Goal: Task Accomplishment & Management: Use online tool/utility

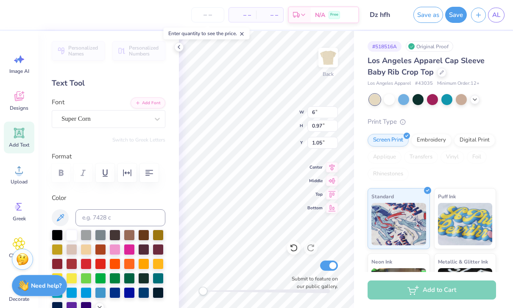
scroll to position [50, 0]
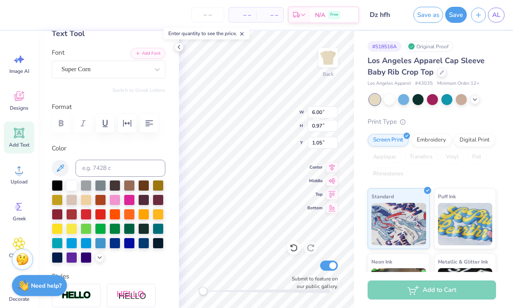
type input "6.00"
type input "1.09"
type input "0.99"
type input "6"
type input "7.02"
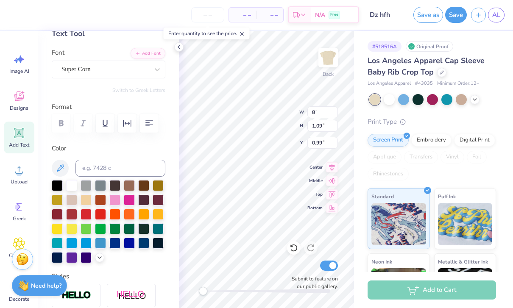
type input "1.28"
type input "0.90"
type input "7"
type input "10.00"
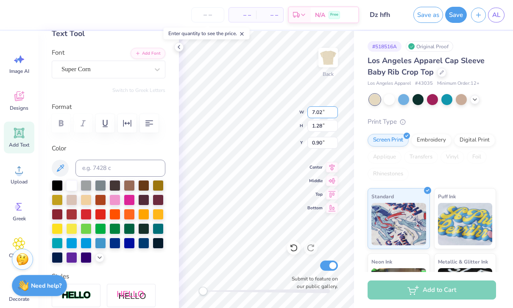
click at [328, 112] on input "7.02" at bounding box center [323, 113] width 31 height 12
click at [326, 122] on input "1.28" at bounding box center [323, 126] width 31 height 12
type input "1"
type input "3.00"
click at [310, 110] on input "7.02" at bounding box center [323, 113] width 31 height 12
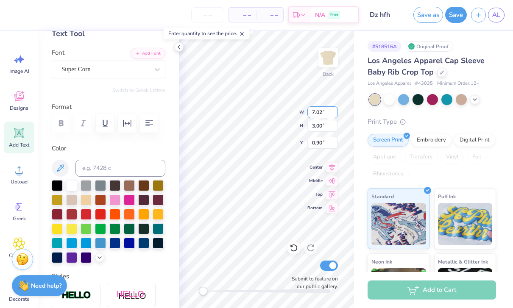
click at [315, 115] on input "7.02" at bounding box center [323, 113] width 31 height 12
click at [314, 114] on input "7.02" at bounding box center [323, 113] width 31 height 12
type input "10.02"
click at [322, 147] on input "0.90" at bounding box center [323, 143] width 31 height 12
type input "0"
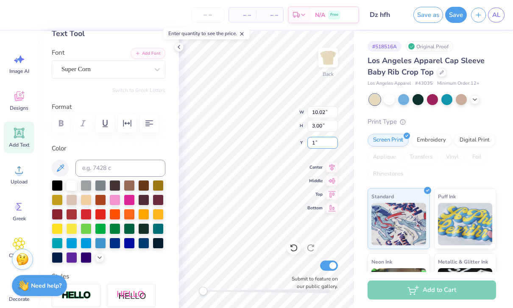
type input "1.00"
click at [360, 183] on div "# 518516A Original Proof Los Angeles Apparel Cap Sleeve Baby Rib Crop Top Los A…" at bounding box center [433, 205] width 159 height 349
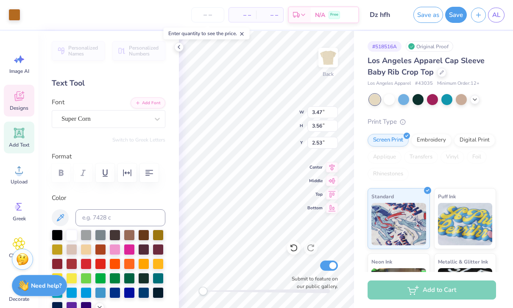
scroll to position [0, 0]
click at [179, 49] on icon at bounding box center [179, 47] width 7 height 7
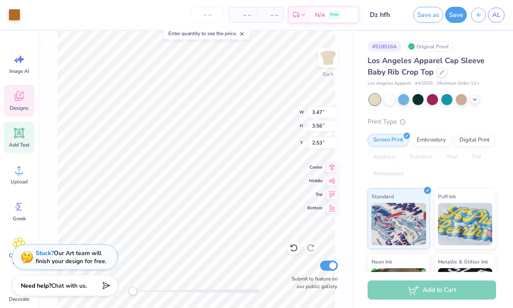
click at [243, 33] on icon at bounding box center [242, 34] width 6 height 6
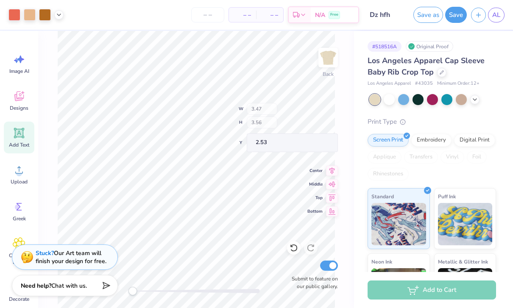
type input "3.61"
type input "3.83"
type input "7.55"
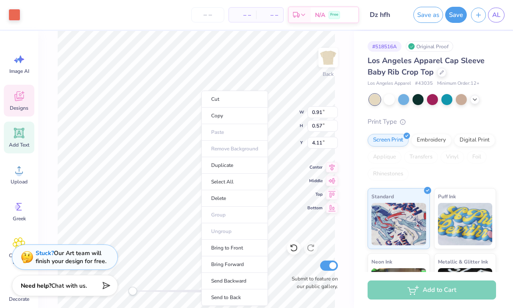
type input "3.47"
type input "3.56"
type input "7.82"
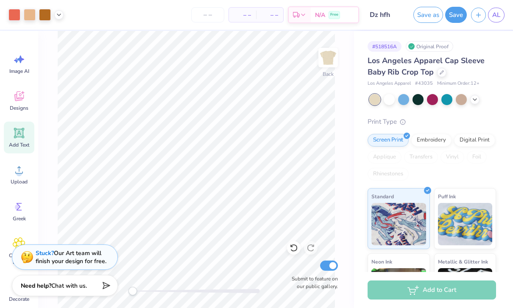
click at [369, 110] on div "Los Angeles Apparel Cap Sleeve Baby Rib Crop Top Los Angeles Apparel # 43035 Mi…" at bounding box center [432, 217] width 129 height 325
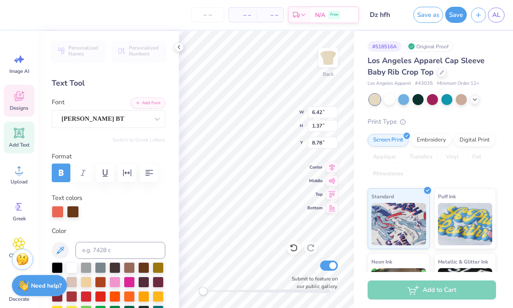
scroll to position [0, 1]
type input "3.61"
type input "3.75"
type input "7.55"
type input "3.47"
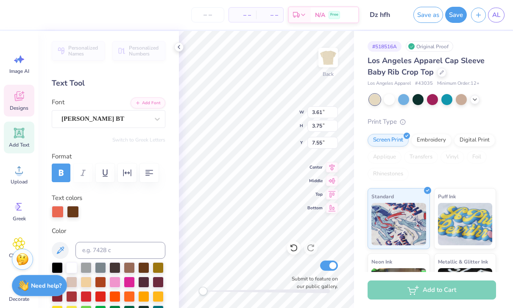
type input "3.56"
type input "7.82"
type input "3.61"
type input "3.75"
type input "7.55"
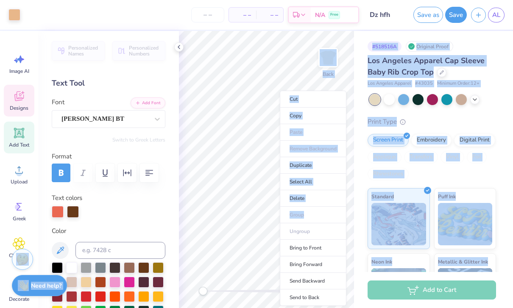
click at [303, 198] on li "Delete" at bounding box center [313, 199] width 67 height 17
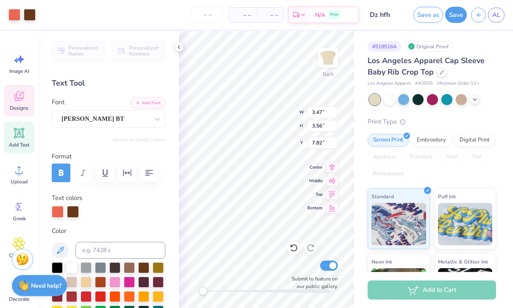
type input "6.42"
type input "1.37"
type input "8.78"
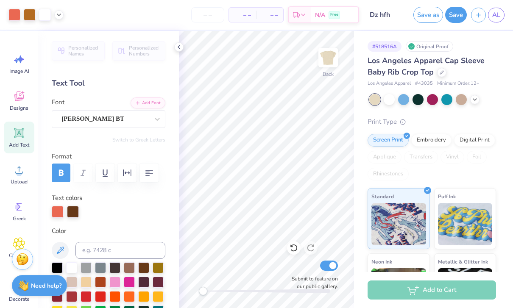
scroll to position [0, 0]
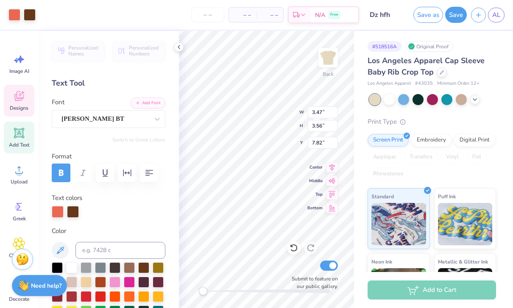
type input "6.42"
type input "1.37"
type input "9.12"
type input "3.47"
type input "3.56"
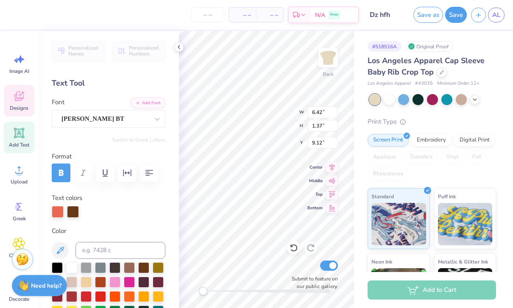
type input "7.82"
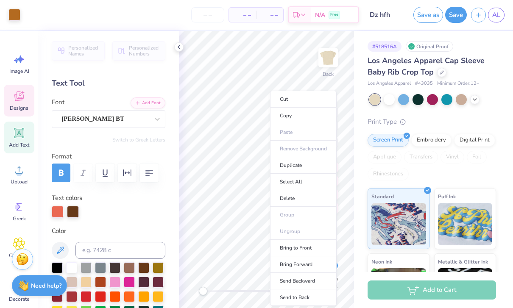
click at [297, 201] on li "Delete" at bounding box center [303, 199] width 67 height 17
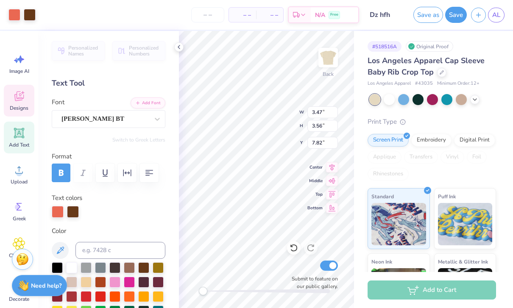
type input "6.42"
type input "1.37"
type input "5.86"
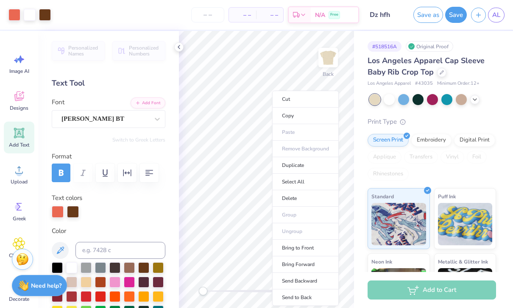
click at [435, 116] on div "Los Angeles Apparel Cap Sleeve Baby Rib Crop Top Los Angeles Apparel # 43035 Mi…" at bounding box center [432, 217] width 129 height 325
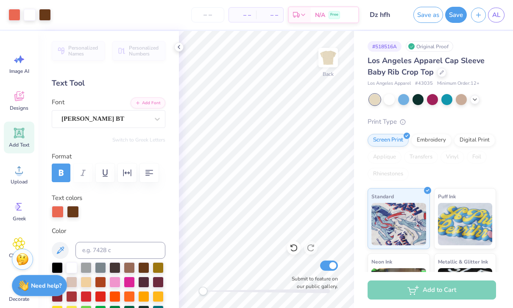
click at [442, 117] on div "Print Type" at bounding box center [432, 122] width 129 height 10
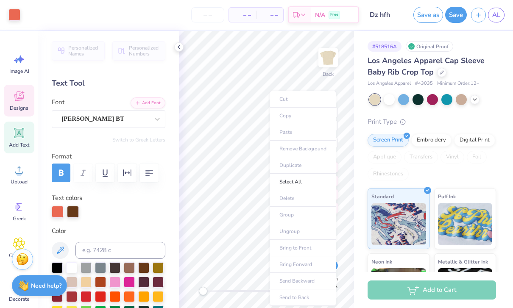
type input "0.91"
type input "0.57"
type input "4.11"
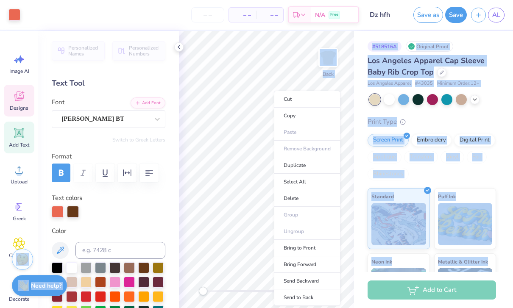
click at [291, 200] on li "Delete" at bounding box center [307, 199] width 67 height 17
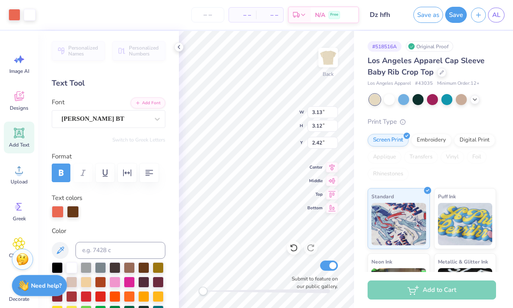
type input "2.17"
click at [457, 127] on div "Print Type Screen Print Embroidery Digital Print Applique Transfers Vinyl Foil …" at bounding box center [432, 248] width 129 height 263
click at [177, 48] on icon at bounding box center [179, 47] width 7 height 7
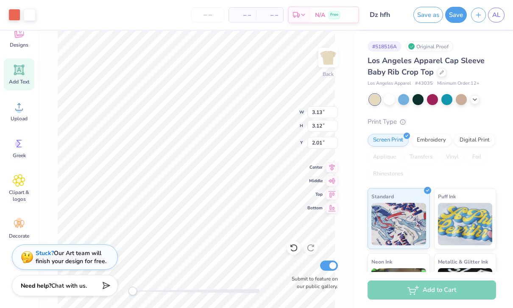
scroll to position [0, 0]
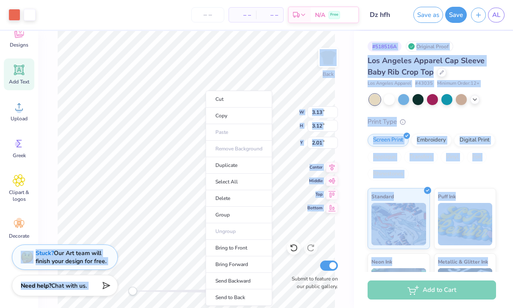
click at [237, 201] on li "Delete" at bounding box center [239, 199] width 67 height 17
click at [221, 199] on li "Delete" at bounding box center [233, 199] width 67 height 17
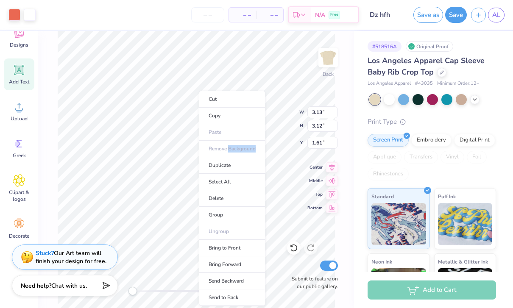
click at [217, 199] on li "Delete" at bounding box center [232, 199] width 67 height 17
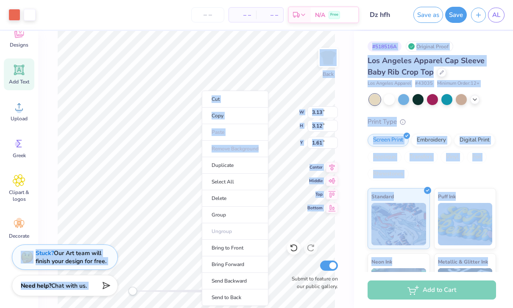
click at [220, 201] on li "Delete" at bounding box center [235, 199] width 67 height 17
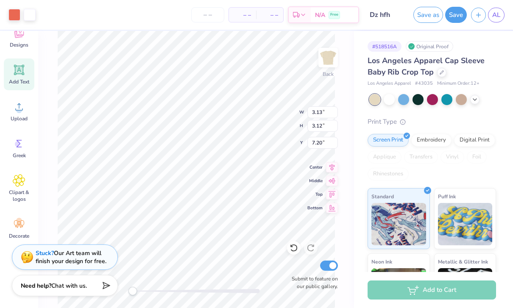
type input "8.74"
type input "6.42"
type input "1.37"
type input "5.83"
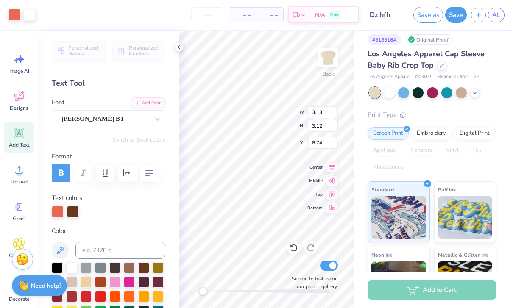
scroll to position [0, 0]
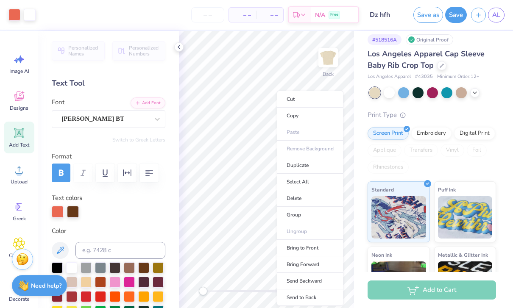
click at [305, 199] on li "Delete" at bounding box center [310, 199] width 67 height 17
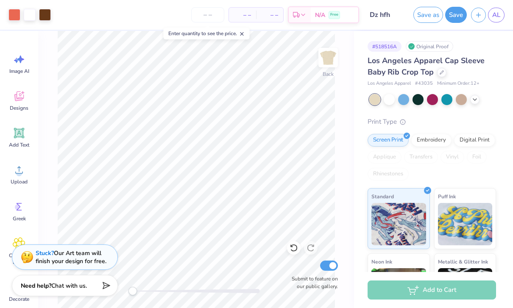
click at [24, 172] on icon at bounding box center [19, 170] width 13 height 13
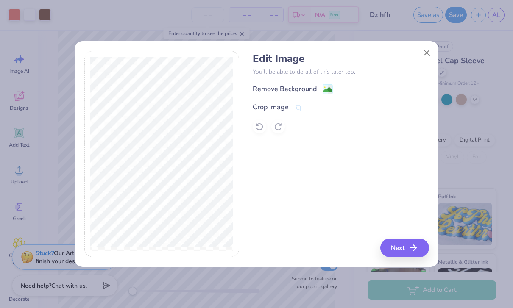
click at [327, 89] on image at bounding box center [327, 89] width 9 height 9
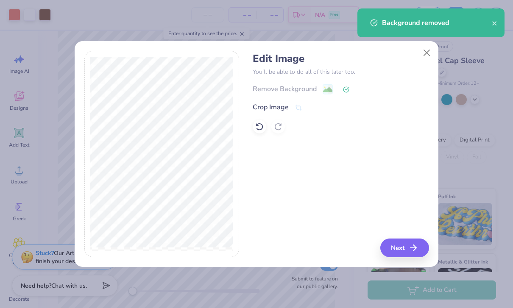
click at [409, 252] on button "Next" at bounding box center [405, 248] width 49 height 19
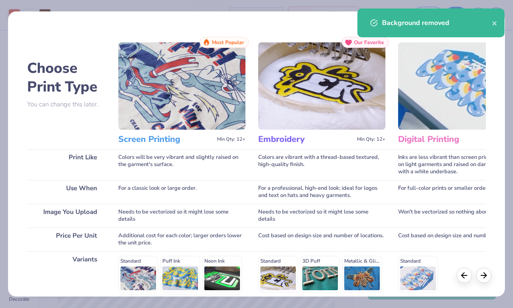
click at [194, 111] on img at bounding box center [181, 85] width 127 height 87
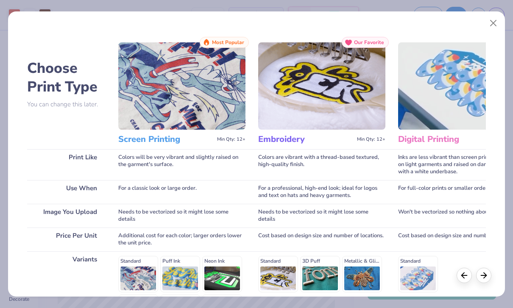
scroll to position [3, 0]
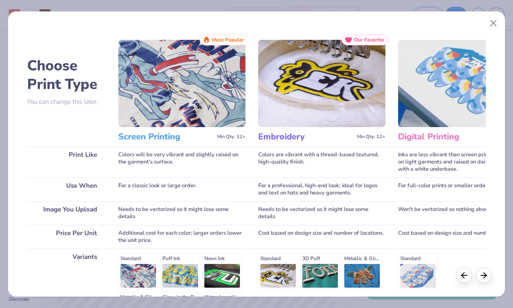
click at [163, 137] on h3 "Screen Printing" at bounding box center [165, 137] width 95 height 11
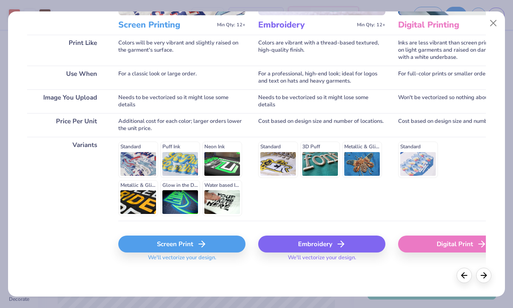
scroll to position [114, 0]
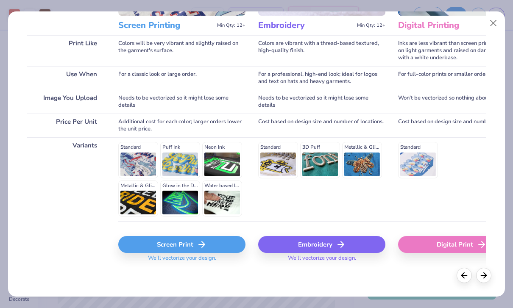
click at [200, 247] on icon at bounding box center [202, 245] width 10 height 10
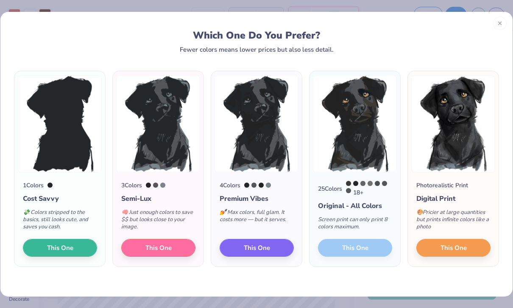
click at [174, 248] on button "This One" at bounding box center [158, 248] width 74 height 18
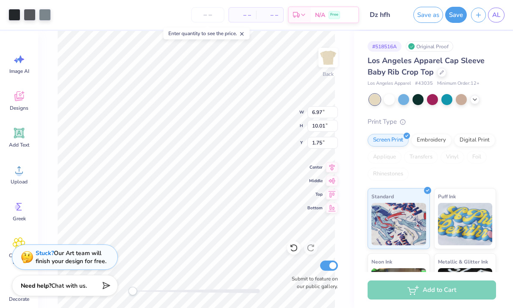
type input "4.87"
type input "6.99"
type input "4.47"
type input "6.41"
type input "2.07"
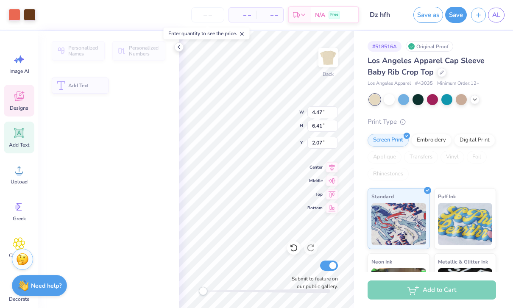
type input "6.42"
type input "1.37"
type input "6.07"
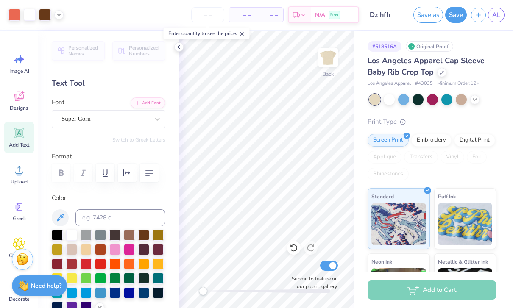
click at [356, 115] on div "# 518516A Original Proof Los Angeles Apparel Cap Sleeve Baby Rib Crop Top Los A…" at bounding box center [433, 205] width 159 height 349
click at [424, 171] on div "Screen Print Embroidery Digital Print Applique Transfers Vinyl Foil Rhinestones" at bounding box center [432, 157] width 129 height 47
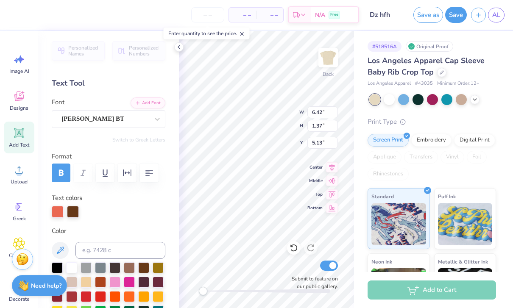
type input "4.47"
type input "6.41"
type input "2.07"
type input "6.42"
type input "1.37"
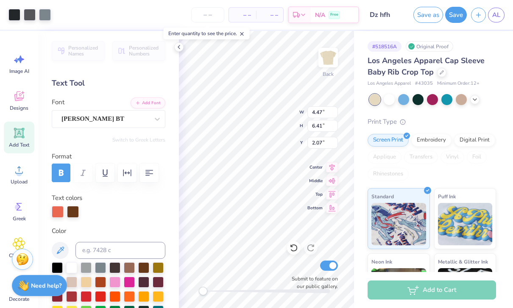
type input "8.65"
click at [332, 197] on icon at bounding box center [332, 195] width 12 height 10
click at [333, 196] on icon at bounding box center [332, 195] width 12 height 10
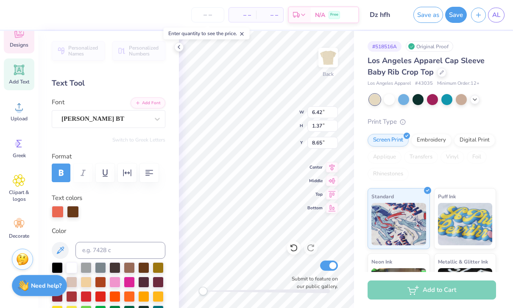
scroll to position [63, 0]
click at [23, 232] on div "Decorate" at bounding box center [19, 229] width 31 height 32
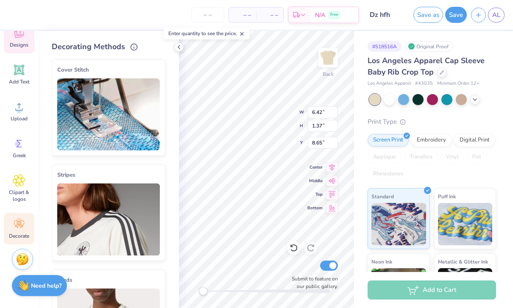
click at [176, 49] on icon at bounding box center [179, 47] width 7 height 7
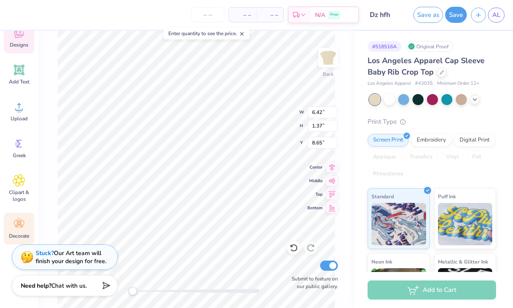
click at [73, 279] on div "Need help? Chat with us." at bounding box center [65, 285] width 106 height 21
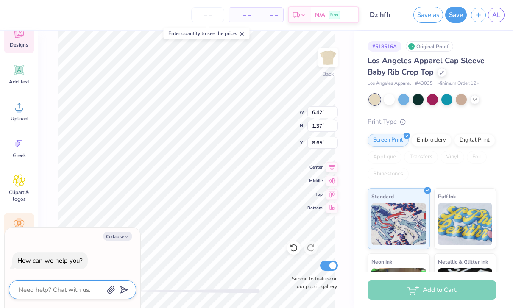
click at [87, 292] on textarea at bounding box center [61, 290] width 86 height 11
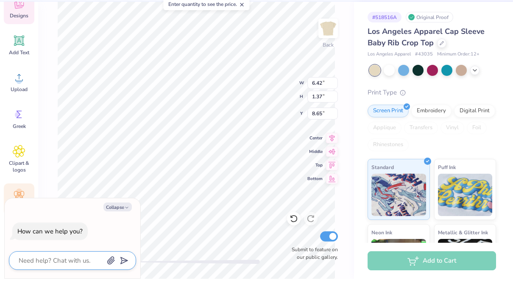
click at [90, 285] on textarea at bounding box center [61, 290] width 86 height 11
click at [76, 285] on textarea at bounding box center [61, 290] width 86 height 11
type textarea "x"
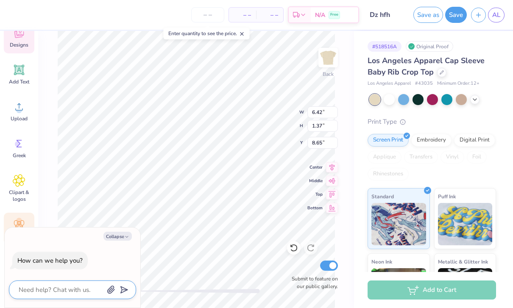
type textarea "H"
type textarea "x"
type textarea "Ho"
type textarea "x"
type textarea "How"
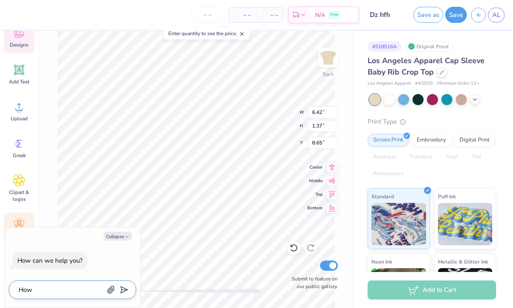
type textarea "x"
type textarea "How"
type textarea "x"
type textarea "How o"
type textarea "x"
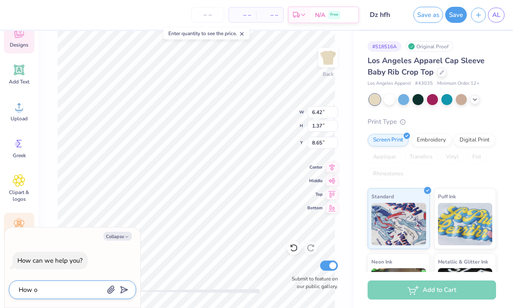
type textarea "How on"
type textarea "x"
type textarea "How o"
type textarea "x"
type textarea "How"
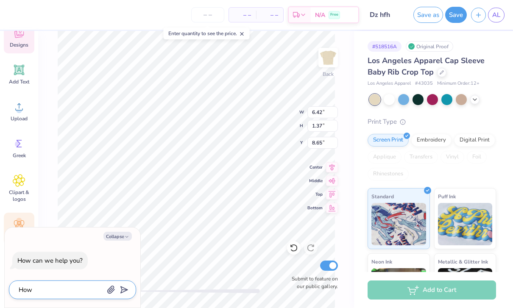
type textarea "x"
type textarea "How d"
type textarea "x"
type textarea "How do"
type textarea "x"
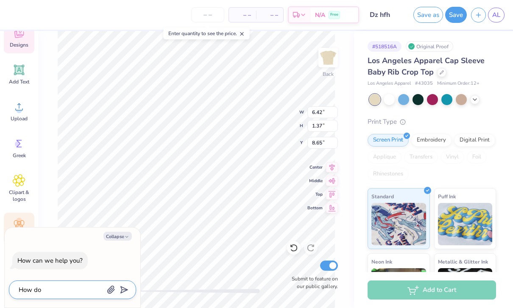
type textarea "How do"
type textarea "x"
type textarea "How do i"
type textarea "x"
type textarea "How do I"
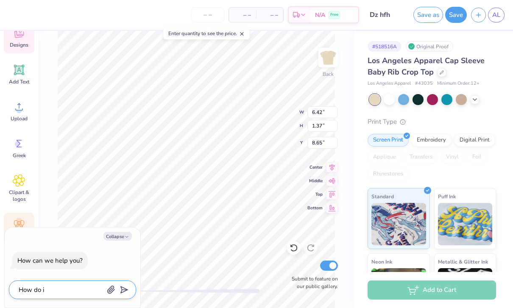
type textarea "x"
type textarea "How do I"
type textarea "x"
type textarea "How do I m"
type textarea "x"
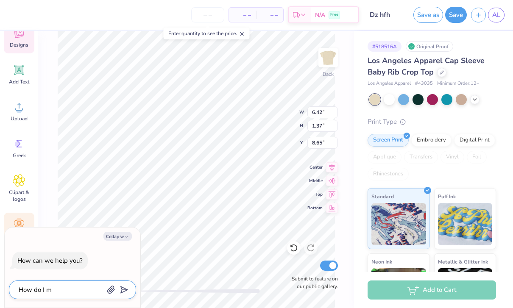
type textarea "How do I mo"
type textarea "x"
type textarea "How do I mov"
type textarea "x"
type textarea "How do I move"
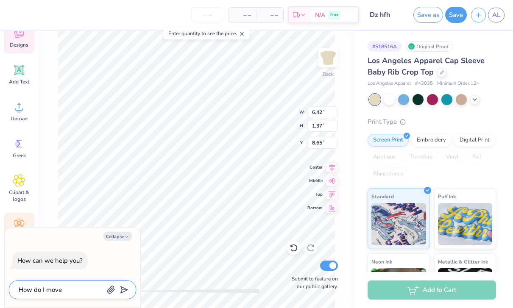
type textarea "x"
type textarea "How do I move"
type textarea "x"
type textarea "How do I move l"
type textarea "x"
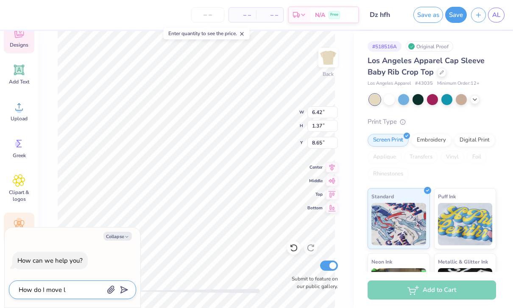
type textarea "How do I move la"
type textarea "x"
type textarea "How do I move lay"
type textarea "x"
type textarea "How do I move laye"
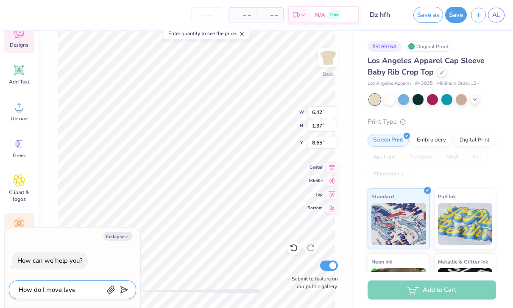
type textarea "x"
type textarea "How do I move layer"
type textarea "x"
type textarea "How do I move layeri"
type textarea "x"
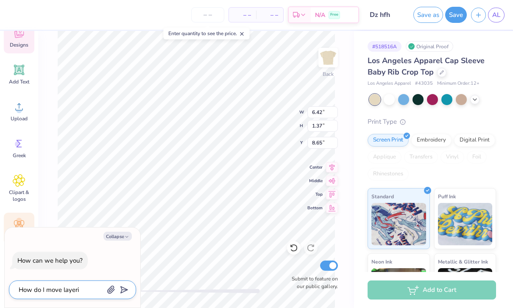
type textarea "How do I move layerin"
type textarea "x"
type textarea "How do I move layering"
type textarea "x"
type textarea "How do I move layering"
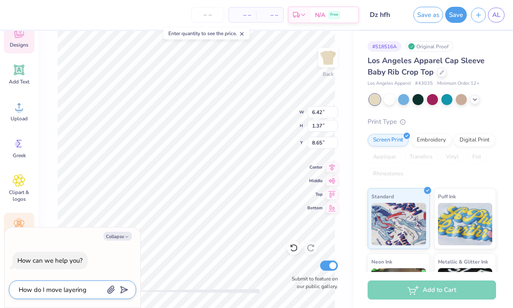
type textarea "x"
type textarea "How do I move layering o"
type textarea "x"
type textarea "How do I move layering of"
type textarea "x"
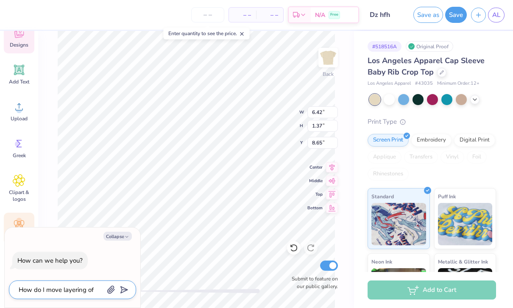
type textarea "How do I move layering of"
type textarea "x"
type textarea "How do I move layering of t"
type textarea "x"
type textarea "How do I move layering of te"
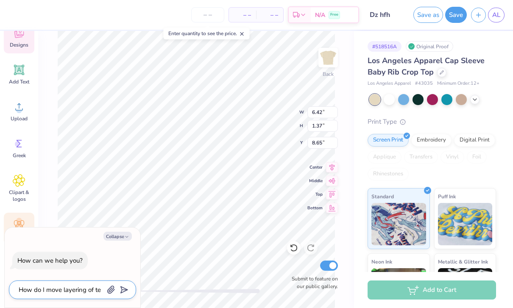
type textarea "x"
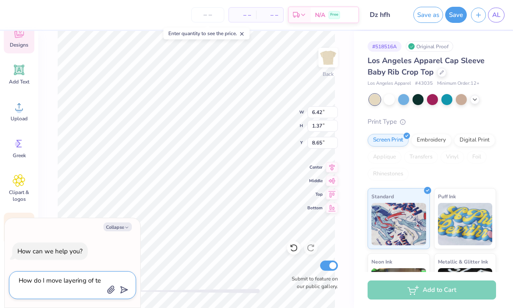
type textarea "How do I move layering of tex"
type textarea "x"
type textarea "How do I move layering of text"
type textarea "x"
type textarea "How do I move layering of text"
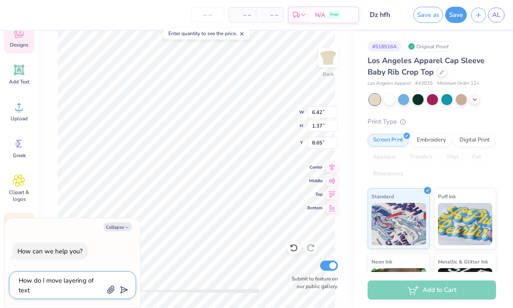
type textarea "x"
type textarea "How do I move layering of text u"
type textarea "x"
type textarea "How do I move layering of text up"
type textarea "x"
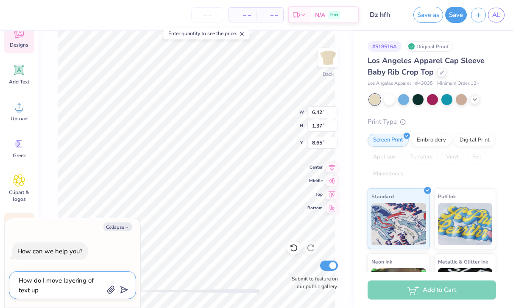
type textarea "How do I move layering of text up"
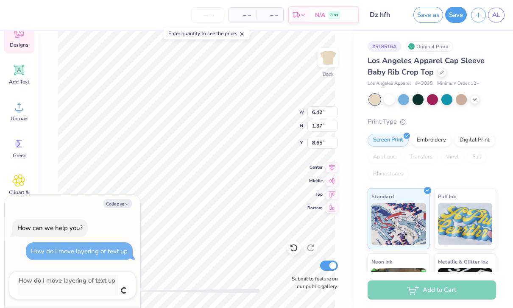
type textarea "x"
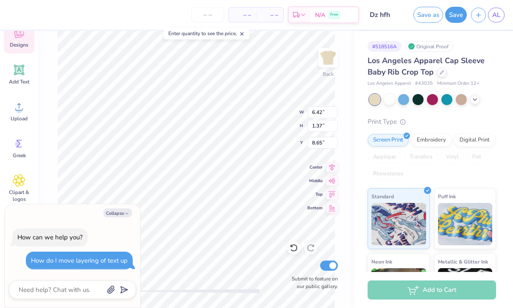
scroll to position [0, 2]
click at [129, 209] on button "Collapse" at bounding box center [118, 213] width 28 height 9
type textarea "x"
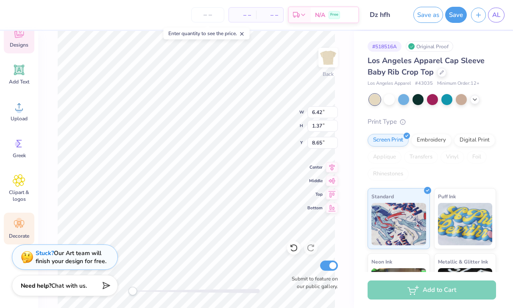
type input "4.73"
type textarea "x"
type input "7.02"
type input "1.28"
type input "1.44"
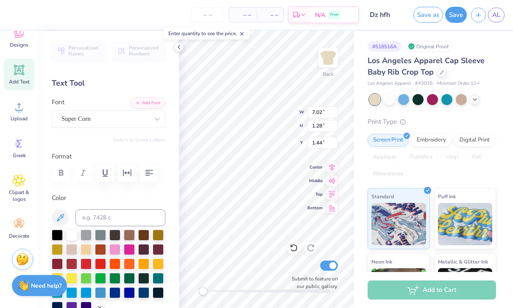
scroll to position [2, 0]
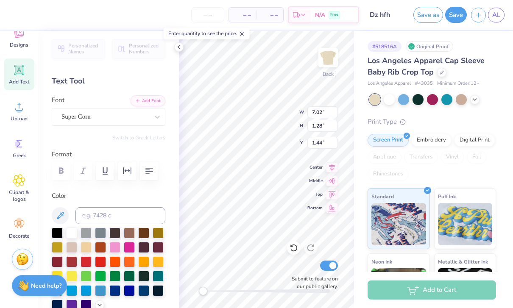
type textarea "x"
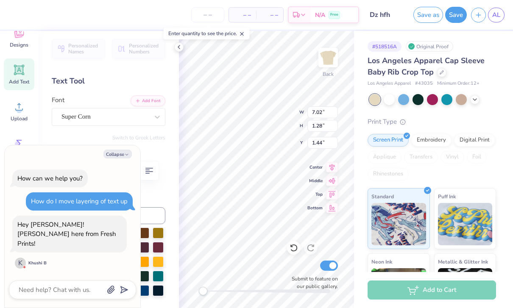
click at [65, 279] on div "Collapse How can we help you? How do I move layering of text up Hey [PERSON_NAM…" at bounding box center [73, 227] width 136 height 163
type textarea "."
type textarea "x"
type textarea "."
type textarea "x"
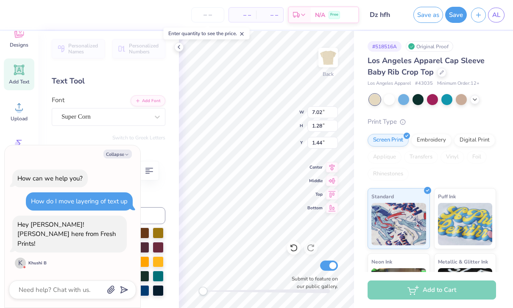
click at [500, 101] on div "# 518516A Original Proof Los Angeles Apparel Cap Sleeve Baby Rib Crop Top Los A…" at bounding box center [433, 205] width 159 height 349
click at [430, 163] on div "Transfers" at bounding box center [421, 157] width 34 height 13
click at [243, 34] on icon at bounding box center [242, 34] width 6 height 6
click at [405, 221] on img at bounding box center [399, 224] width 55 height 42
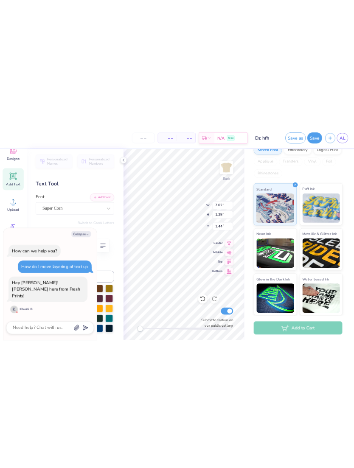
scroll to position [107, 0]
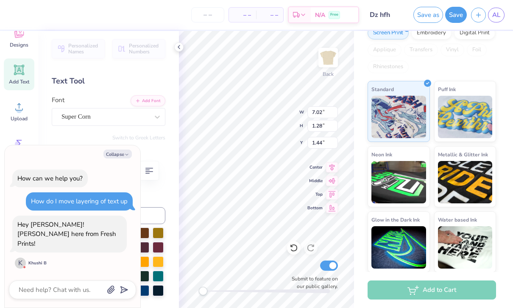
click at [176, 50] on icon at bounding box center [179, 47] width 7 height 7
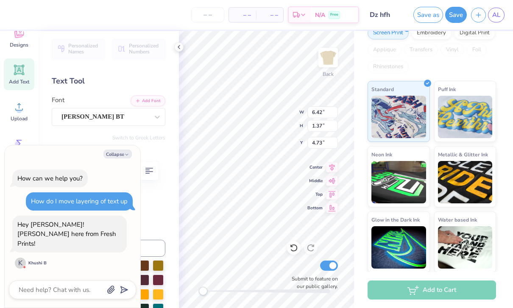
type textarea "x"
type input "4.47"
type input "6.41"
type input "2.07"
type textarea "x"
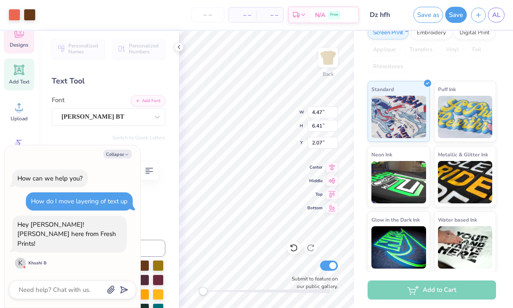
type input "6.42"
type input "1.37"
type input "4.60"
type textarea "x"
type input "4.47"
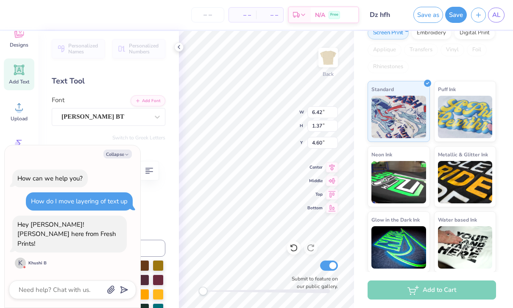
type input "6.41"
type input "1.93"
type textarea "x"
type input "0.83"
type input "0.49"
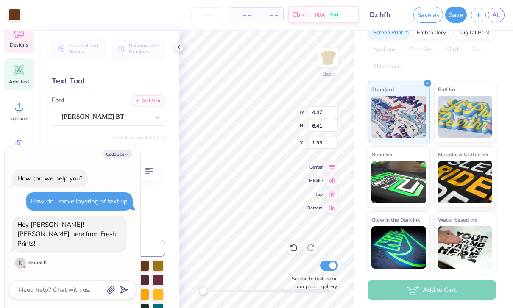
type input "4.63"
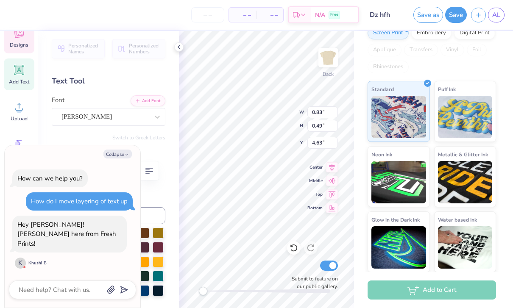
type textarea "x"
type input "1.00"
type input "0.40"
type input "4.73"
type textarea "x"
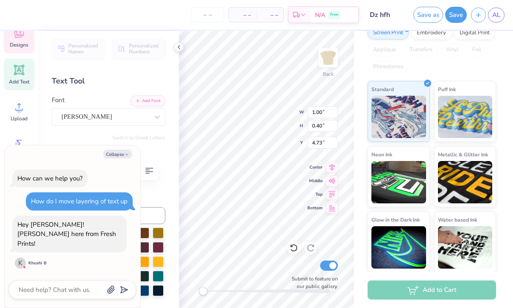
type input "3.76"
type textarea "x"
type input "0.83"
type input "0.49"
type input "3.96"
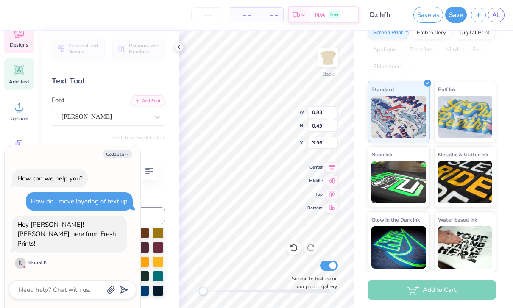
type textarea "x"
type input "4.47"
type input "6.41"
type input "5.82"
type textarea "x"
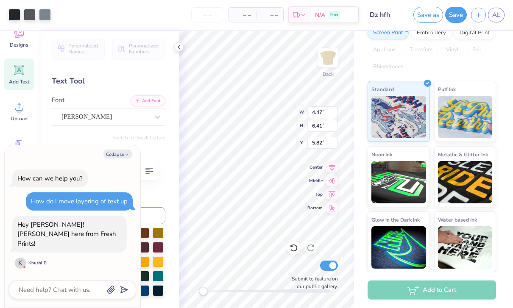
type input "6.42"
type input "1.37"
type input "4.45"
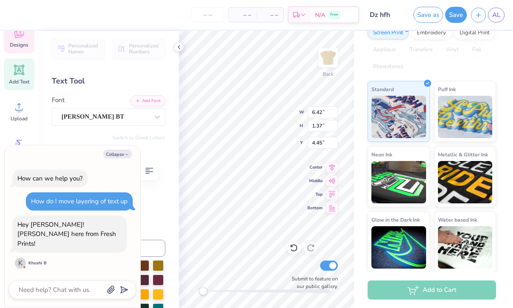
click at [177, 43] on div at bounding box center [178, 46] width 9 height 9
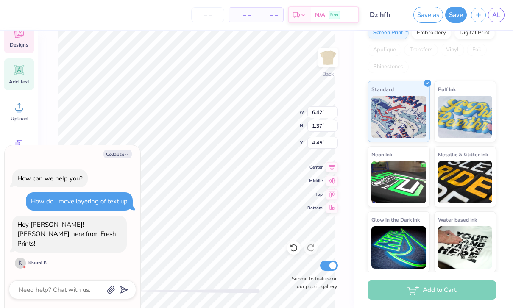
click at [126, 157] on icon "button" at bounding box center [126, 154] width 5 height 5
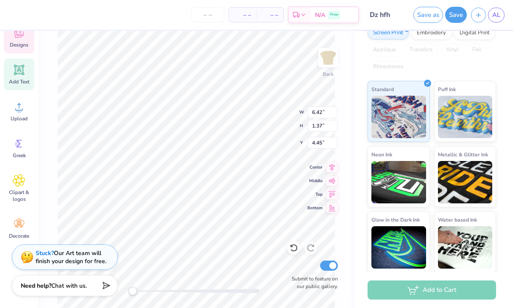
type textarea "x"
type input "6.42"
type input "1.37"
type input "4.82"
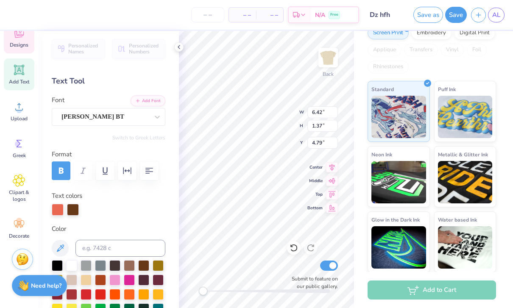
click at [107, 174] on icon "button" at bounding box center [105, 171] width 10 height 10
click at [126, 175] on icon "button" at bounding box center [127, 171] width 10 height 10
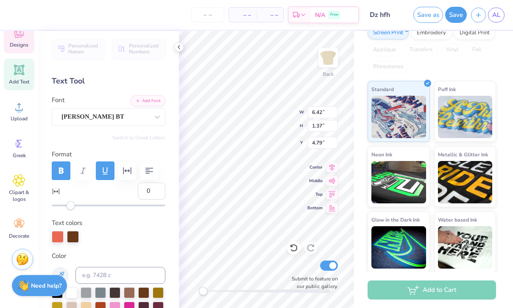
click at [127, 170] on icon "button" at bounding box center [127, 171] width 10 height 10
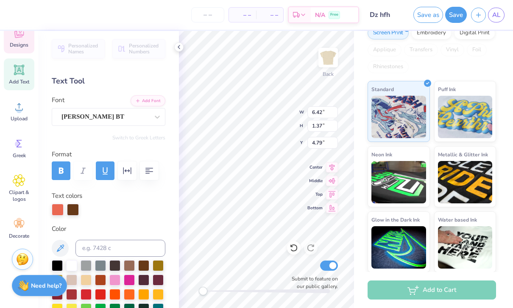
click at [101, 170] on icon "button" at bounding box center [105, 171] width 10 height 10
click at [129, 174] on icon "button" at bounding box center [127, 171] width 10 height 10
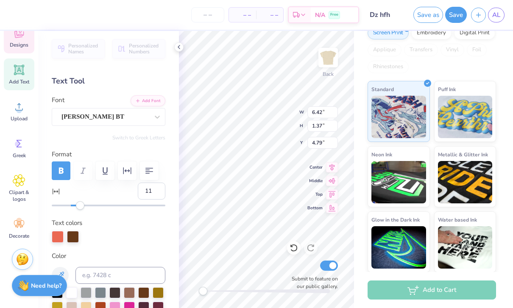
type input "12"
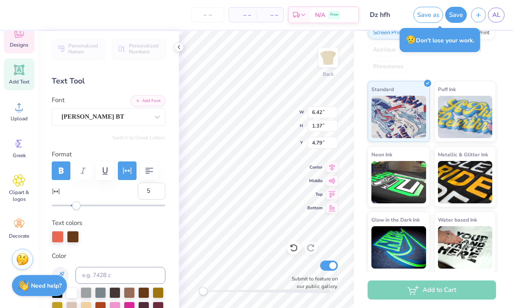
type input "4"
click at [160, 192] on input "number" at bounding box center [152, 191] width 28 height 17
type input "6"
click at [149, 188] on input "6" at bounding box center [152, 191] width 28 height 17
type input "15"
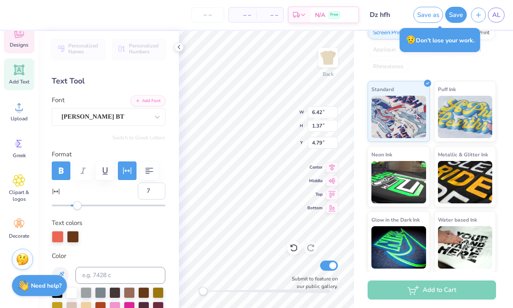
type input "6"
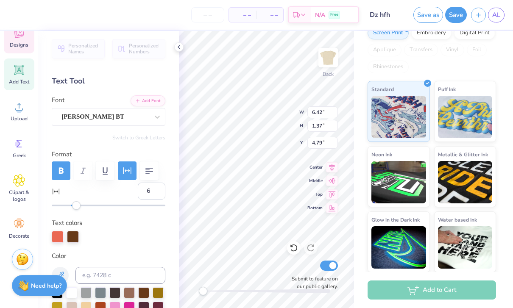
click at [148, 170] on icon "button" at bounding box center [149, 171] width 10 height 10
click at [146, 169] on icon "button" at bounding box center [149, 171] width 10 height 10
click at [153, 172] on icon "button" at bounding box center [149, 171] width 10 height 10
click at [328, 126] on input "1.37" at bounding box center [323, 126] width 31 height 12
type input "1"
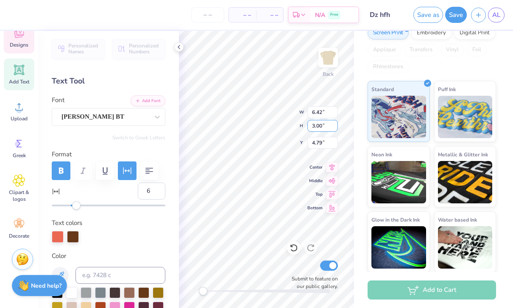
type input "1.29"
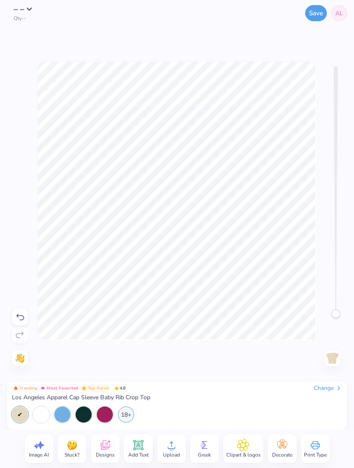
scroll to position [0, 0]
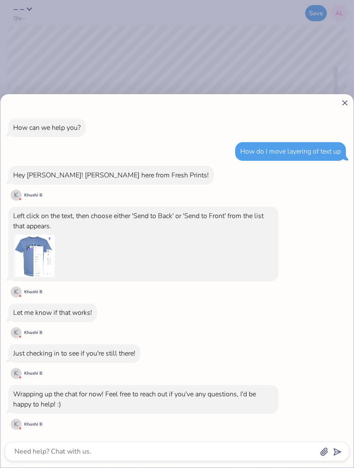
click at [345, 104] on line at bounding box center [344, 103] width 5 height 5
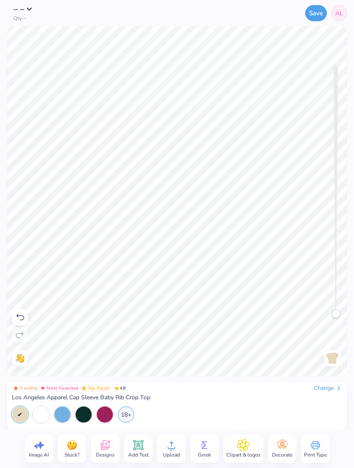
click at [18, 308] on img at bounding box center [19, 357] width 9 height 9
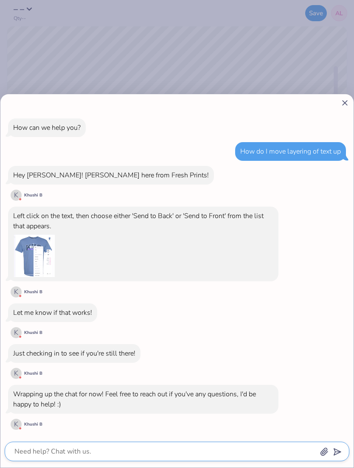
click at [43, 308] on textarea at bounding box center [165, 452] width 303 height 12
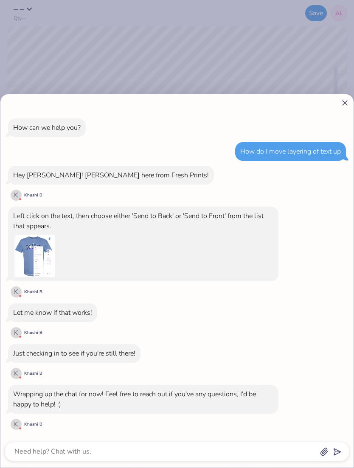
click at [50, 283] on div "Left click on the text, then choose either 'Send to Back' or 'Send to Front' fr…" at bounding box center [143, 253] width 270 height 92
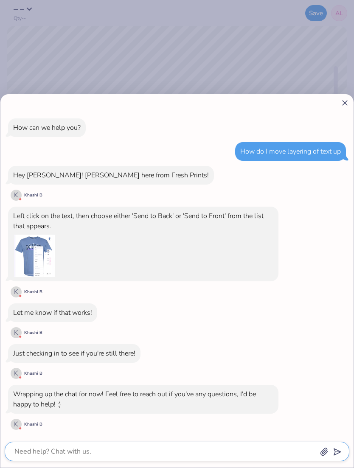
click at [47, 308] on textarea at bounding box center [165, 452] width 303 height 12
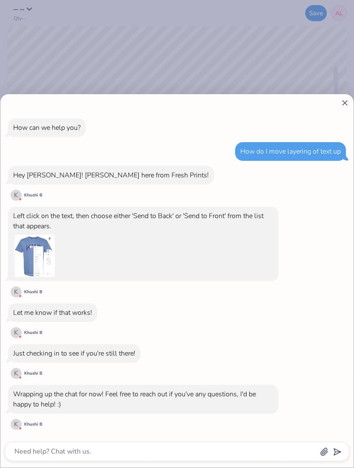
click at [47, 50] on div "How can we help you? How do I move layering of text up Hey [PERSON_NAME]! [PERS…" at bounding box center [177, 234] width 354 height 468
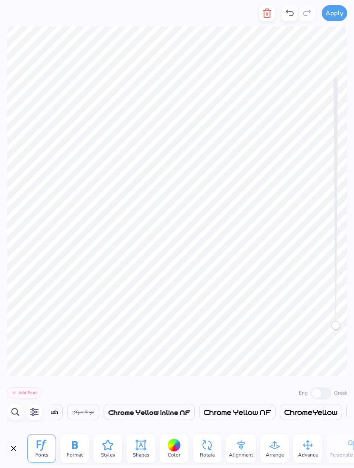
scroll to position [0, 4216]
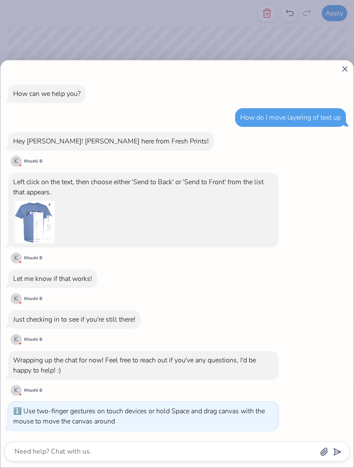
click at [340, 73] on icon at bounding box center [344, 68] width 9 height 9
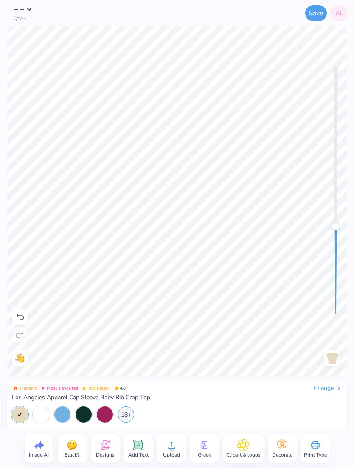
click at [352, 170] on div "Need help? Chat with us. Back" at bounding box center [177, 201] width 354 height 350
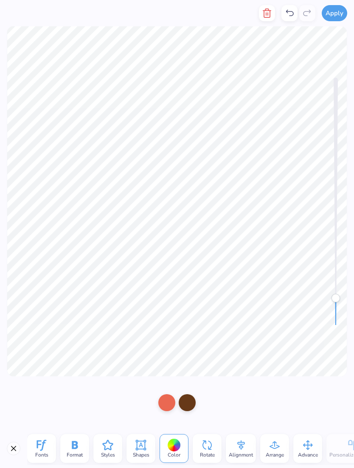
scroll to position [0, 0]
click at [61, 308] on div at bounding box center [177, 402] width 354 height 53
click at [60, 308] on div at bounding box center [177, 402] width 354 height 53
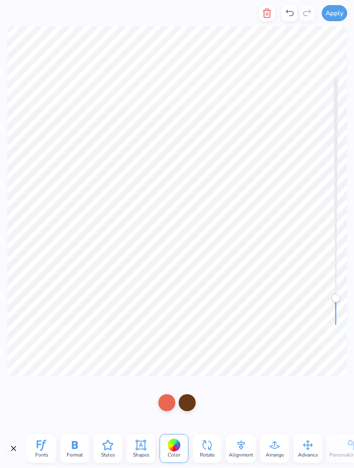
click at [286, 15] on icon at bounding box center [289, 13] width 10 height 10
click at [289, 11] on icon at bounding box center [290, 13] width 8 height 6
click at [53, 308] on div at bounding box center [177, 402] width 354 height 53
click at [19, 308] on button "Close" at bounding box center [14, 449] width 14 height 14
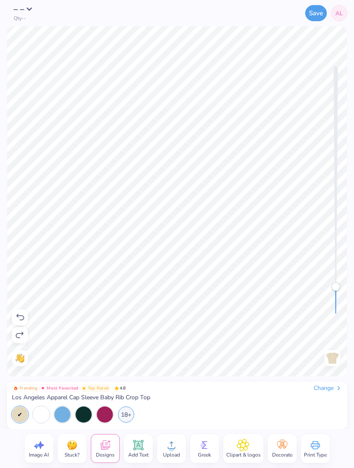
click at [12, 308] on div "Image AI Stuck? Designs Add Text Upload Greek Clipart & logos Decorate Print Ty…" at bounding box center [177, 448] width 354 height 39
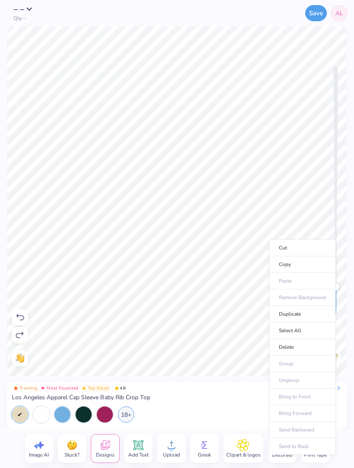
click at [302, 308] on ul "Cut Copy Paste Remove Background Duplicate Select All Delete Group Ungroup Brin…" at bounding box center [302, 347] width 67 height 216
click at [17, 308] on icon at bounding box center [20, 317] width 10 height 10
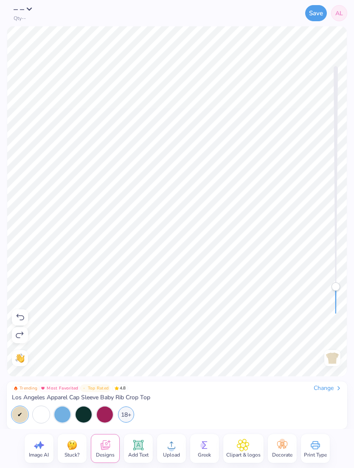
click at [22, 308] on icon at bounding box center [20, 317] width 10 height 10
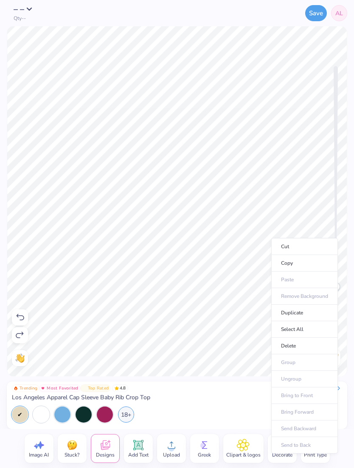
click at [313, 308] on ul "Cut Copy Paste Remove Background Duplicate Select All Delete Group Ungroup Brin…" at bounding box center [304, 346] width 67 height 216
click at [313, 308] on li "Bring Forward" at bounding box center [304, 412] width 67 height 17
click at [314, 308] on div "Trending Most Favorited Top Rated 4.8 Change Los Angeles Apparel Cap Sleeve Bab…" at bounding box center [177, 392] width 330 height 17
click at [317, 308] on div "Change" at bounding box center [328, 388] width 28 height 8
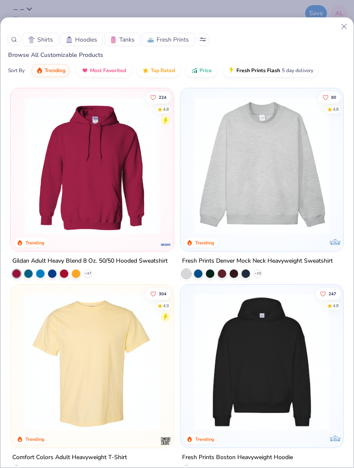
click at [343, 25] on line at bounding box center [344, 26] width 5 height 5
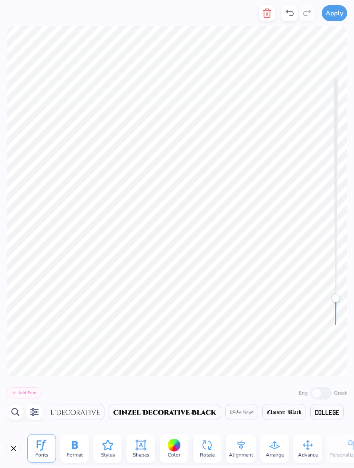
scroll to position [0, 4216]
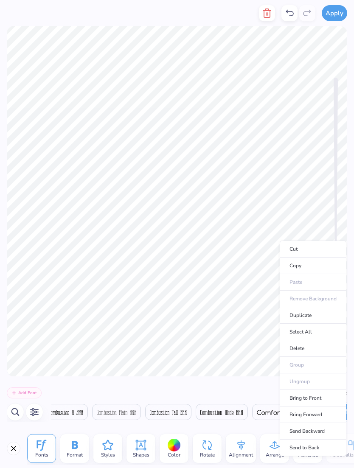
click at [325, 308] on li "Bring to Front" at bounding box center [313, 398] width 67 height 17
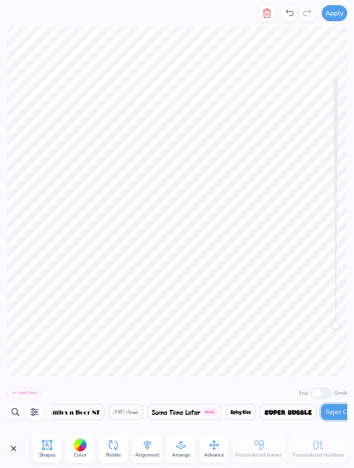
scroll to position [0, 94]
click at [216, 308] on icon at bounding box center [213, 445] width 13 height 13
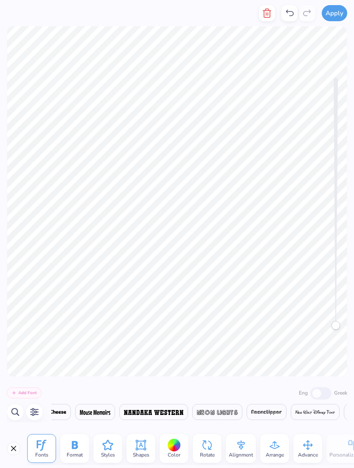
scroll to position [0, 14735]
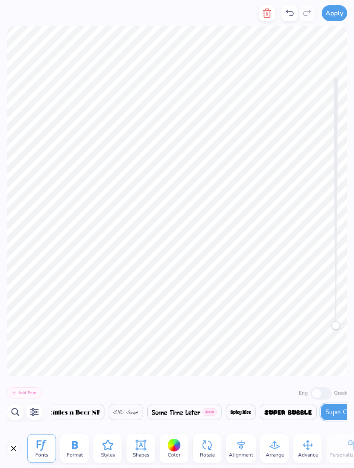
click at [307, 308] on icon at bounding box center [307, 445] width 13 height 13
click at [311, 308] on icon at bounding box center [307, 445] width 13 height 13
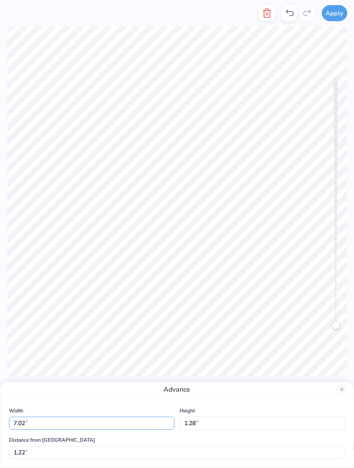
click at [151, 308] on input "7.02" at bounding box center [91, 423] width 165 height 13
click at [165, 308] on input "10.00" at bounding box center [91, 423] width 165 height 13
click at [223, 308] on input "1.28" at bounding box center [261, 423] width 165 height 13
click at [340, 308] on button "Close" at bounding box center [341, 389] width 10 height 10
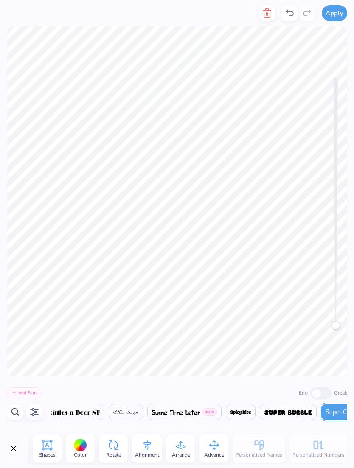
scroll to position [0, 94]
click at [215, 308] on icon at bounding box center [213, 445] width 13 height 13
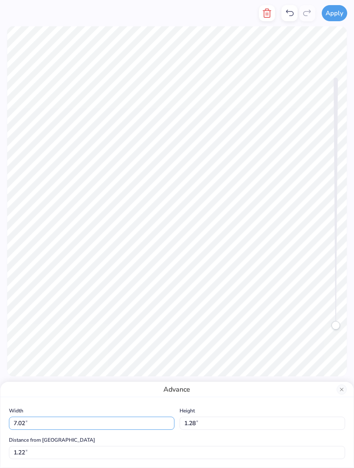
click at [125, 308] on input "7.02" at bounding box center [91, 423] width 165 height 13
click at [154, 308] on input "8.64" at bounding box center [91, 423] width 165 height 13
click at [351, 308] on div "Advance" at bounding box center [176, 389] width 353 height 15
click at [335, 16] on button "Apply" at bounding box center [334, 13] width 25 height 16
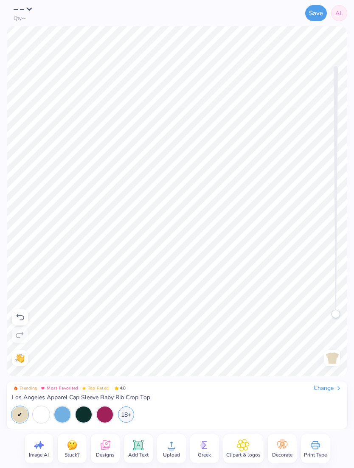
click at [73, 308] on img at bounding box center [72, 445] width 13 height 13
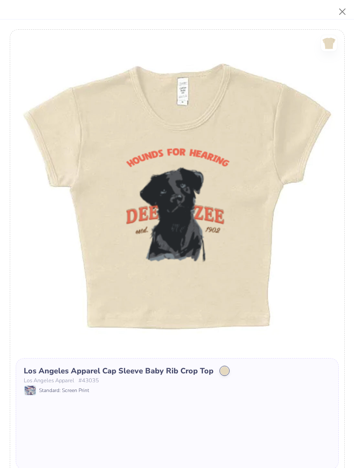
click at [75, 308] on div "Los Angeles Apparel Cap Sleeve Baby Rib Crop Top Los Angeles Apparel # 43035 St…" at bounding box center [177, 414] width 323 height 112
click at [337, 11] on button "Close" at bounding box center [342, 12] width 16 height 16
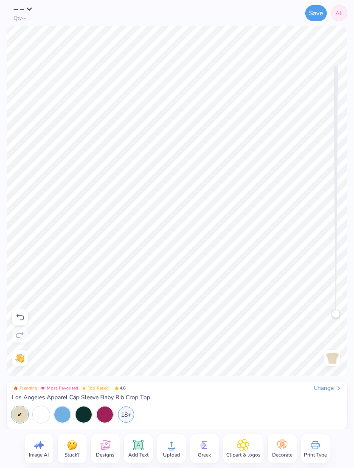
scroll to position [0, 3]
click at [135, 308] on icon at bounding box center [138, 445] width 8 height 8
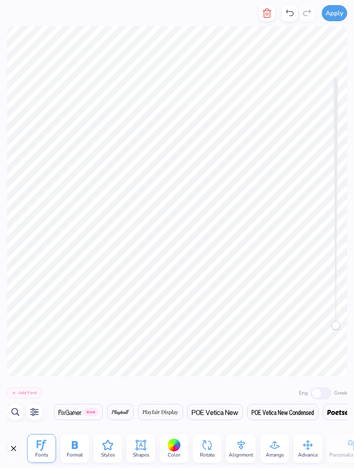
scroll to position [0, 14789]
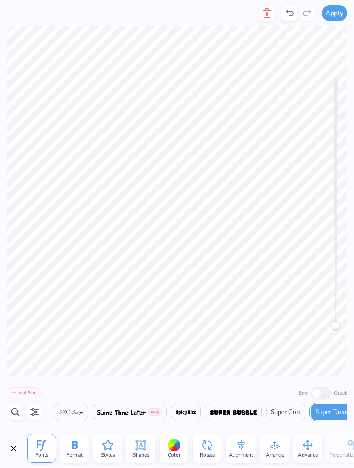
click at [264, 17] on icon "button" at bounding box center [267, 13] width 10 height 10
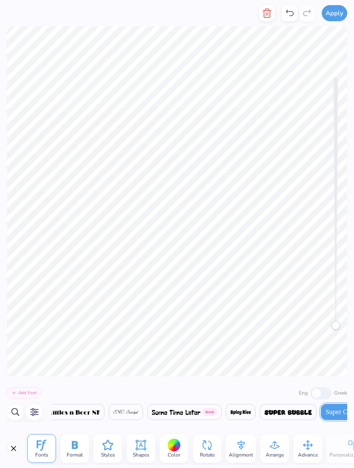
scroll to position [0, 0]
click at [143, 308] on icon at bounding box center [141, 445] width 13 height 13
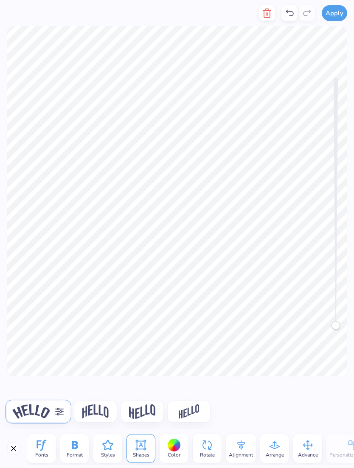
click at [8, 308] on button "Close" at bounding box center [14, 449] width 14 height 14
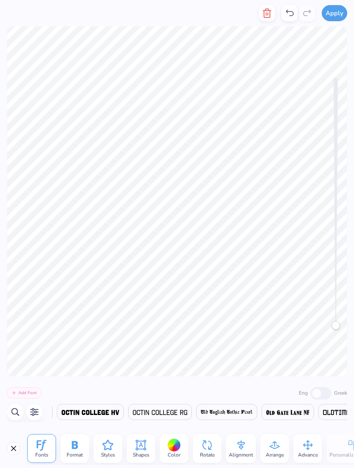
scroll to position [0, 14735]
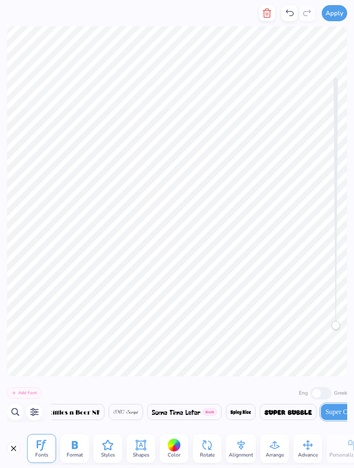
click at [243, 308] on icon at bounding box center [241, 445] width 13 height 13
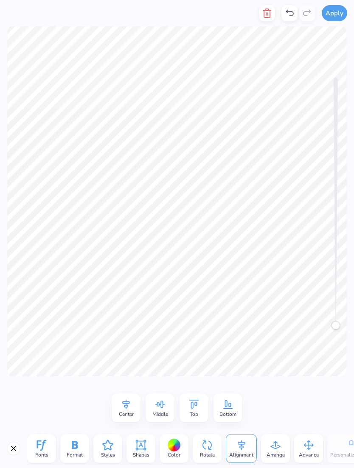
click at [283, 308] on span "Arrange" at bounding box center [275, 454] width 18 height 7
click at [305, 308] on icon at bounding box center [307, 445] width 13 height 13
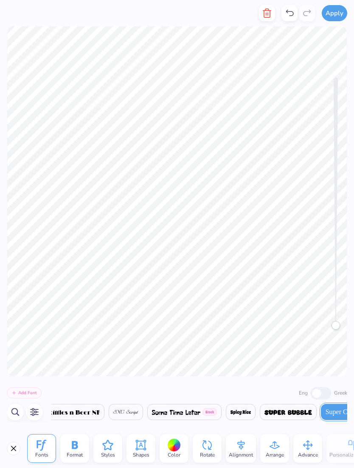
click at [304, 308] on icon at bounding box center [307, 445] width 13 height 13
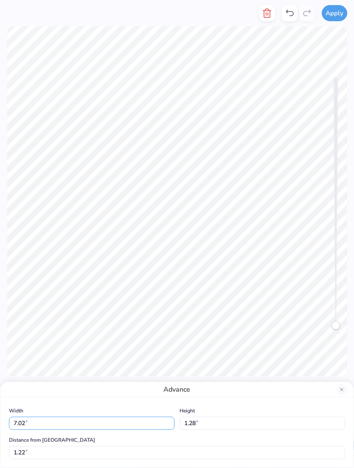
click at [138, 308] on input "7.02" at bounding box center [91, 423] width 165 height 13
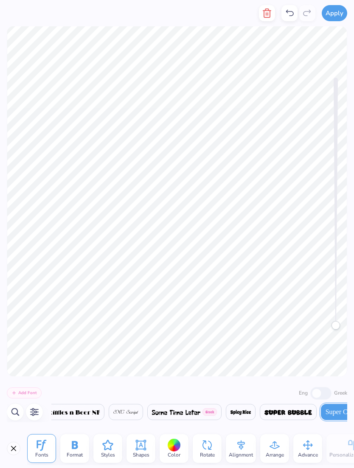
click at [306, 308] on icon at bounding box center [307, 445] width 13 height 13
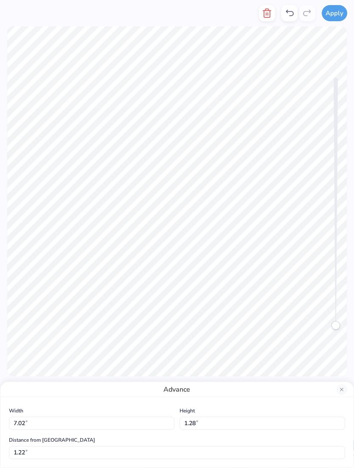
click at [343, 308] on button "Close" at bounding box center [341, 389] width 10 height 10
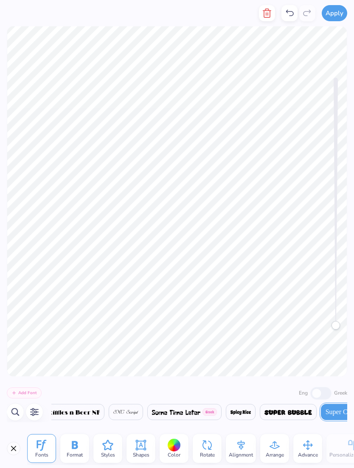
scroll to position [0, 3]
click at [337, 308] on div "Accessibility label" at bounding box center [335, 325] width 8 height 8
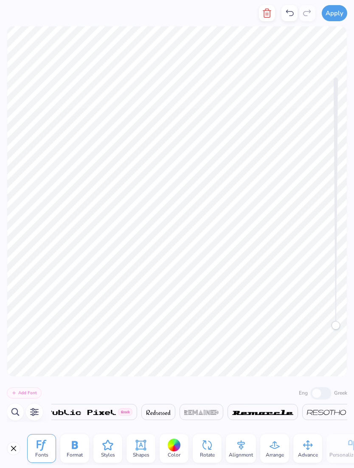
scroll to position [0, 14735]
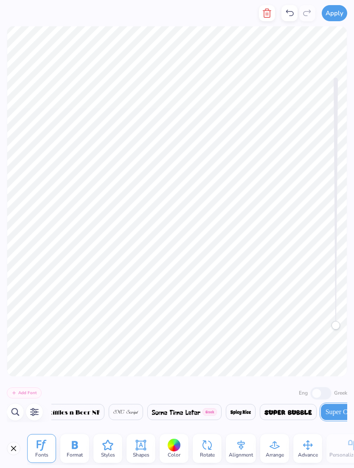
click at [243, 308] on span "Alignment" at bounding box center [241, 454] width 24 height 7
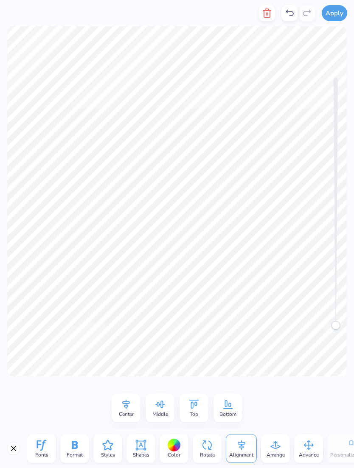
click at [278, 308] on icon at bounding box center [275, 445] width 13 height 13
click at [306, 308] on span "Advance" at bounding box center [308, 454] width 20 height 7
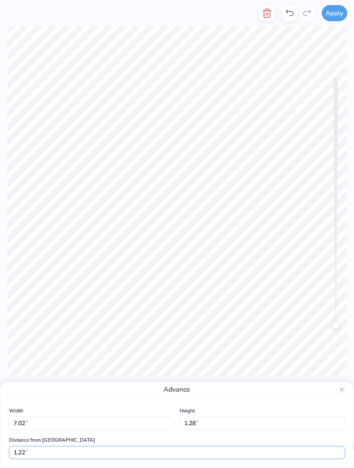
click at [294, 308] on input "1.22" at bounding box center [177, 452] width 336 height 13
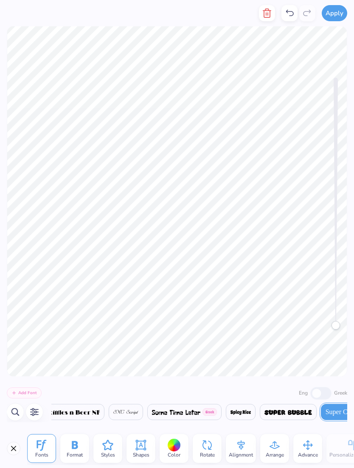
click at [306, 308] on span "Advance" at bounding box center [308, 454] width 20 height 7
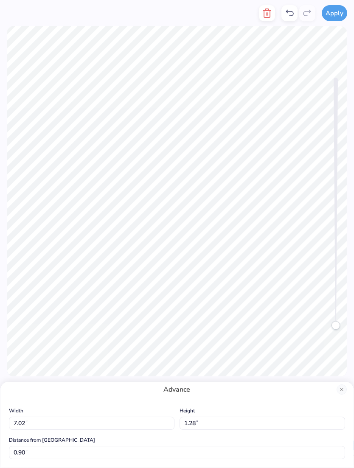
click at [277, 308] on div "Distance from Collar 0.90 0.90 "" at bounding box center [177, 447] width 336 height 24
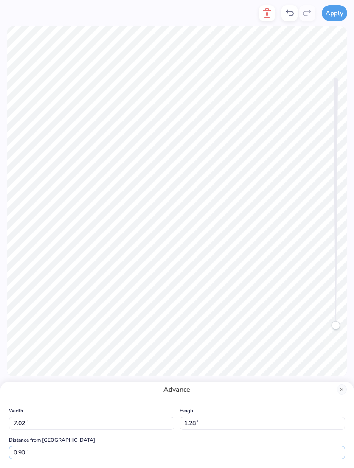
click at [283, 308] on input "0.90" at bounding box center [177, 452] width 336 height 13
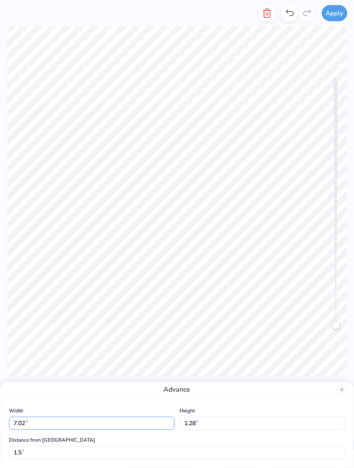
click at [165, 308] on input "7.02" at bounding box center [91, 423] width 165 height 13
click at [212, 308] on input "1.28" at bounding box center [261, 423] width 165 height 13
click at [318, 308] on input "4.0" at bounding box center [261, 423] width 165 height 13
click at [306, 308] on input "4.0" at bounding box center [261, 423] width 165 height 13
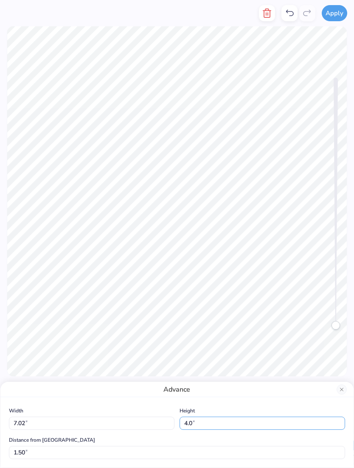
click at [310, 308] on input "4.0" at bounding box center [261, 423] width 165 height 13
click at [163, 308] on input "7.02" at bounding box center [91, 423] width 165 height 13
click at [294, 308] on div "Advance" at bounding box center [176, 389] width 353 height 15
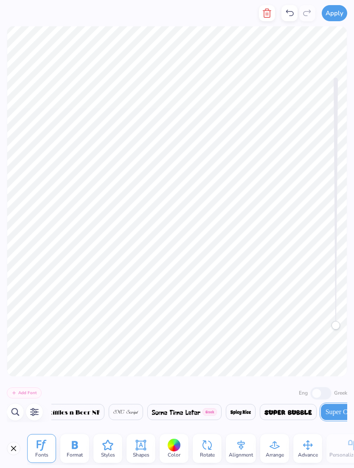
click at [307, 308] on icon at bounding box center [307, 445] width 13 height 13
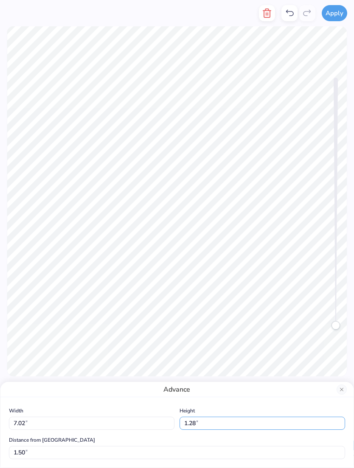
click at [258, 308] on input "1.28" at bounding box center [261, 423] width 165 height 13
click at [197, 308] on input "1.28" at bounding box center [261, 423] width 165 height 13
click at [166, 308] on input "7.02" at bounding box center [91, 423] width 165 height 13
click at [163, 308] on input "7.02" at bounding box center [91, 423] width 165 height 13
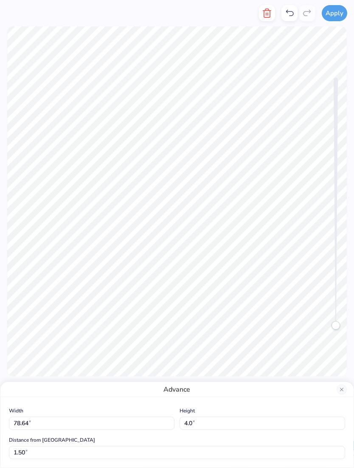
click at [332, 21] on button "Apply" at bounding box center [334, 13] width 25 height 16
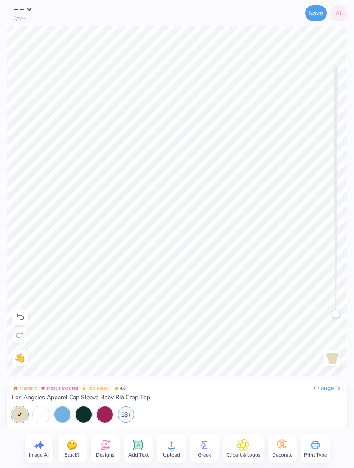
click at [336, 14] on span "AL" at bounding box center [339, 13] width 8 height 9
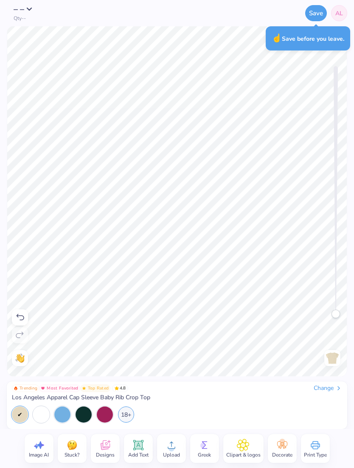
click at [310, 43] on div "☝️ Save before you leave." at bounding box center [308, 38] width 84 height 24
click at [314, 16] on button "Save" at bounding box center [316, 13] width 22 height 16
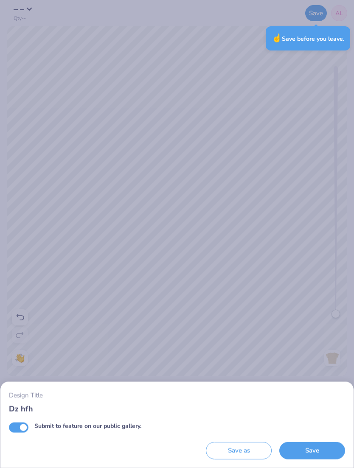
click at [320, 308] on button "Save" at bounding box center [312, 450] width 66 height 17
click at [234, 308] on div "Save as" at bounding box center [239, 450] width 66 height 17
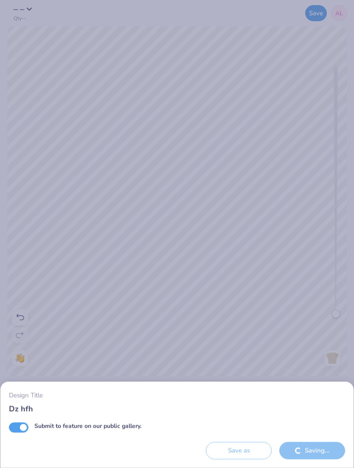
click at [284, 269] on div "Design Title Dz hfh Submit to feature on our public gallery. Save as Saving..." at bounding box center [177, 234] width 354 height 468
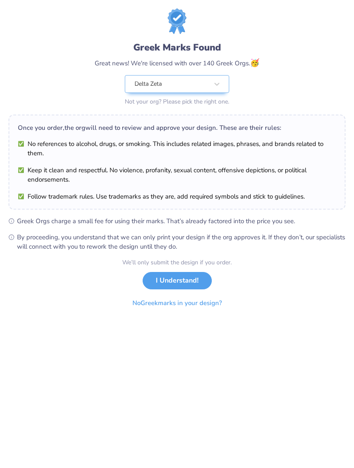
click at [196, 281] on button "I Understand!" at bounding box center [177, 280] width 69 height 17
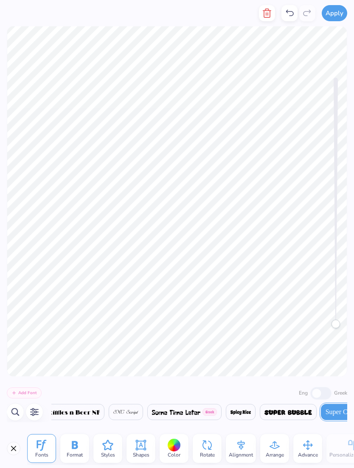
click at [300, 308] on div "Advance" at bounding box center [307, 448] width 29 height 29
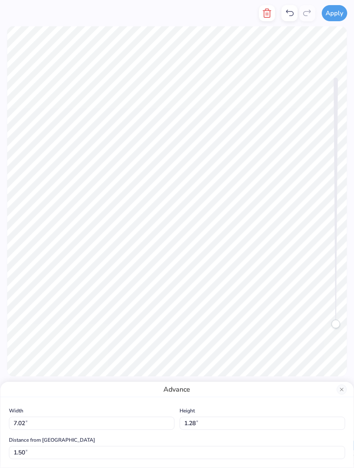
click at [335, 308] on div "Advance" at bounding box center [176, 389] width 353 height 15
click at [343, 308] on button "Close" at bounding box center [341, 389] width 10 height 10
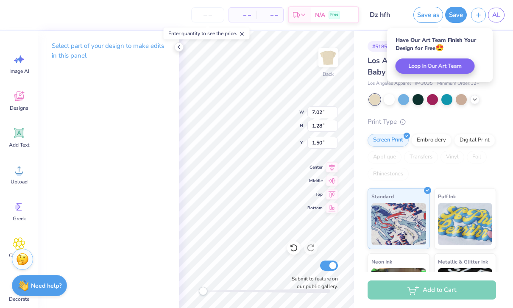
click at [42, 286] on strong "Need help?" at bounding box center [46, 286] width 31 height 8
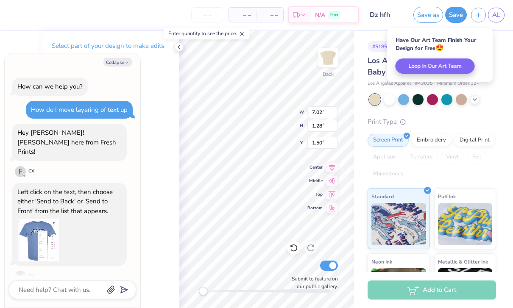
scroll to position [201, 0]
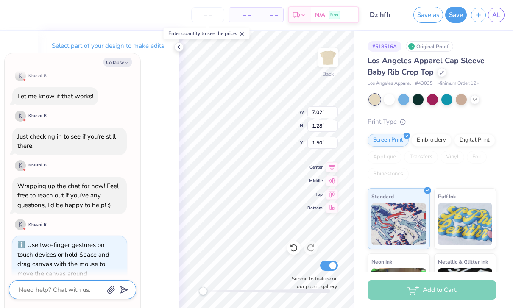
click at [46, 288] on textarea at bounding box center [61, 290] width 86 height 11
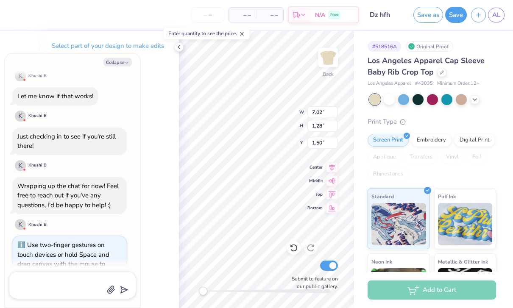
click at [111, 149] on div "Just checking in to see if you're still there! K Khushi B" at bounding box center [69, 150] width 115 height 45
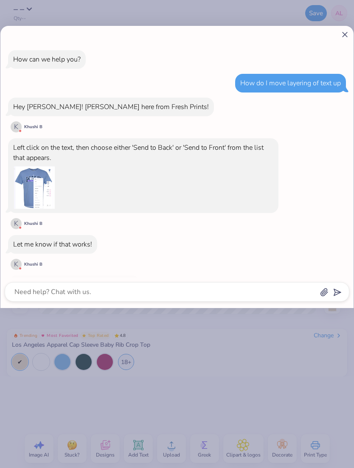
scroll to position [0, 0]
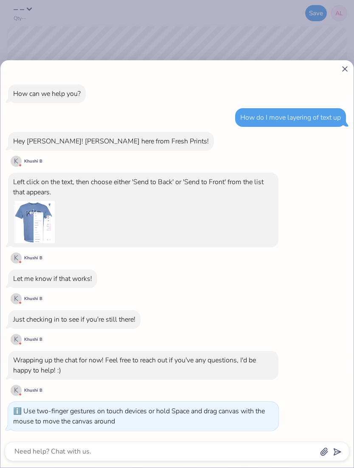
click at [344, 66] on icon at bounding box center [344, 68] width 9 height 9
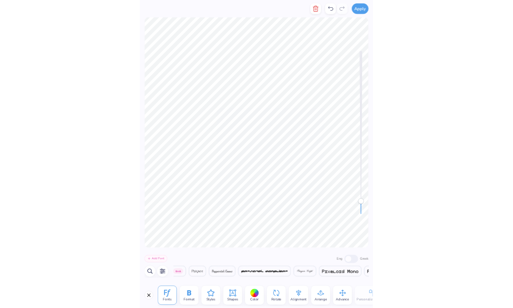
scroll to position [0, 14735]
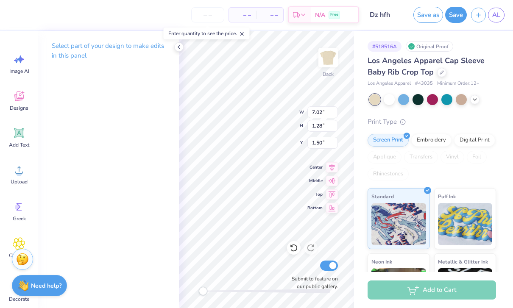
click at [53, 283] on strong "Need help?" at bounding box center [46, 286] width 31 height 8
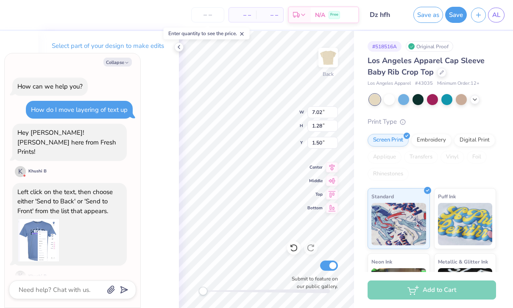
scroll to position [201, 0]
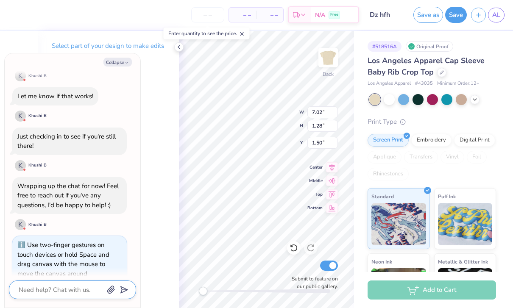
click at [66, 294] on textarea at bounding box center [61, 290] width 86 height 11
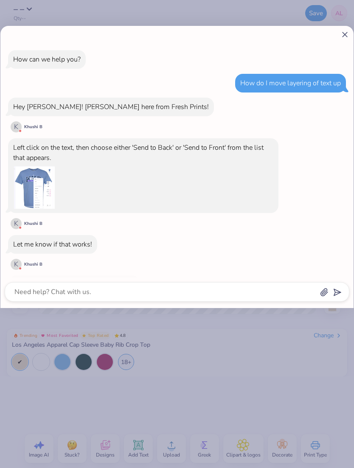
scroll to position [0, 0]
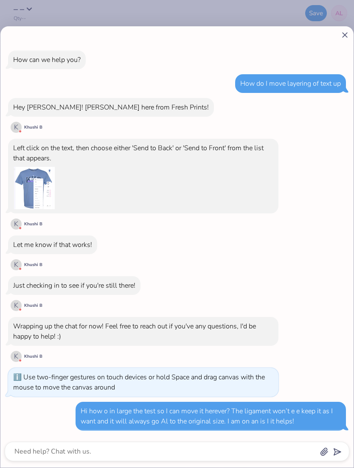
click at [344, 35] on line at bounding box center [344, 35] width 5 height 5
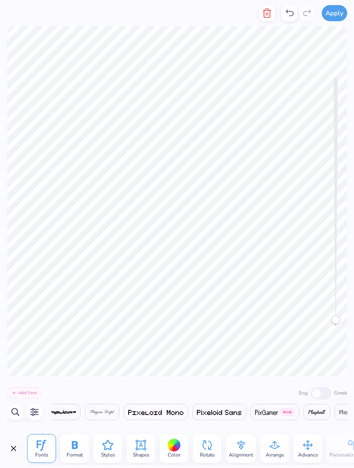
scroll to position [0, 14735]
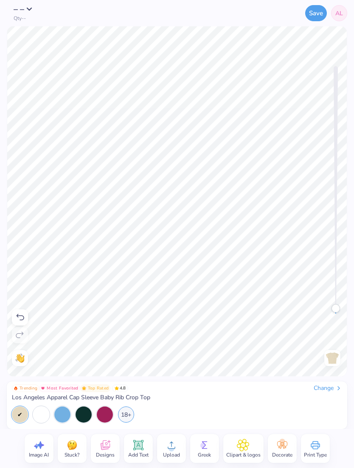
click at [122, 308] on div "18+" at bounding box center [126, 414] width 16 height 16
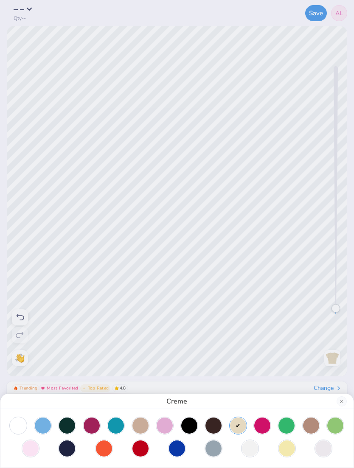
click at [283, 308] on div at bounding box center [287, 448] width 16 height 16
click at [137, 308] on div at bounding box center [140, 426] width 16 height 16
click at [334, 308] on div at bounding box center [335, 426] width 16 height 16
click at [326, 308] on div at bounding box center [323, 448] width 16 height 16
click at [32, 308] on div at bounding box center [30, 448] width 16 height 16
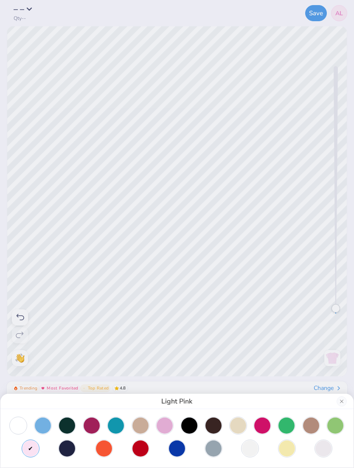
click at [50, 308] on div at bounding box center [177, 437] width 336 height 39
click at [54, 308] on div at bounding box center [177, 437] width 336 height 39
click at [336, 308] on div "Light Pink" at bounding box center [176, 401] width 353 height 15
click at [343, 308] on button "Close" at bounding box center [341, 401] width 10 height 10
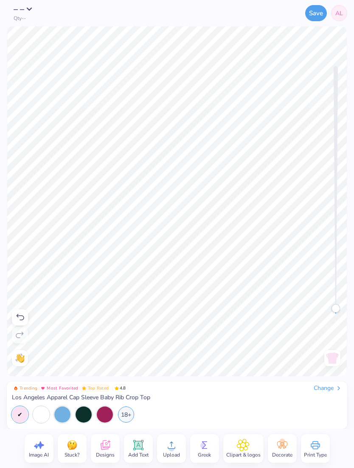
click at [126, 308] on div "18+" at bounding box center [126, 414] width 16 height 16
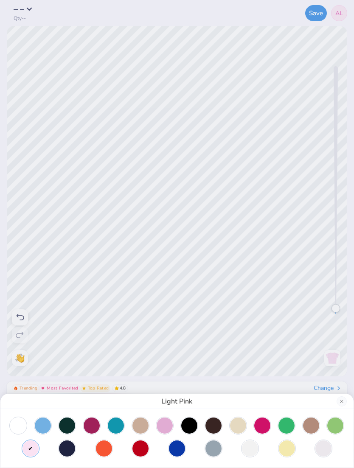
click at [311, 308] on div at bounding box center [311, 426] width 16 height 16
click at [232, 308] on div at bounding box center [238, 426] width 16 height 16
click at [127, 308] on div at bounding box center [177, 437] width 336 height 39
click at [75, 308] on div at bounding box center [67, 426] width 16 height 16
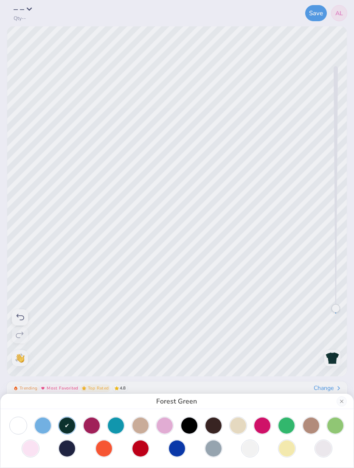
click at [225, 308] on div at bounding box center [177, 437] width 336 height 39
click at [244, 308] on div at bounding box center [250, 448] width 16 height 16
click at [234, 308] on div at bounding box center [238, 426] width 16 height 16
click at [22, 308] on div "Creme" at bounding box center [177, 234] width 354 height 468
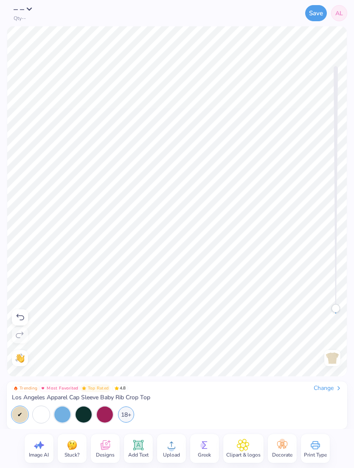
click at [20, 308] on img at bounding box center [19, 357] width 9 height 9
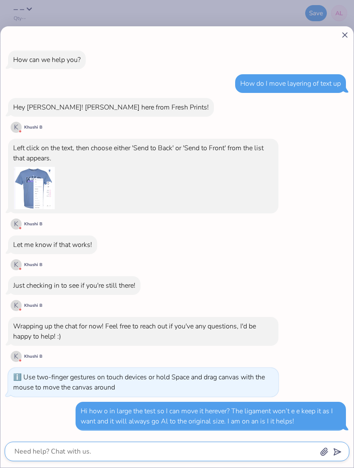
click at [227, 308] on textarea at bounding box center [165, 452] width 303 height 12
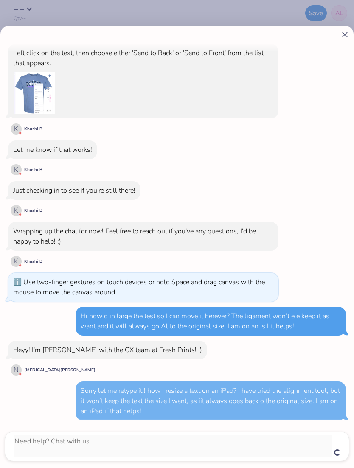
scroll to position [84, 0]
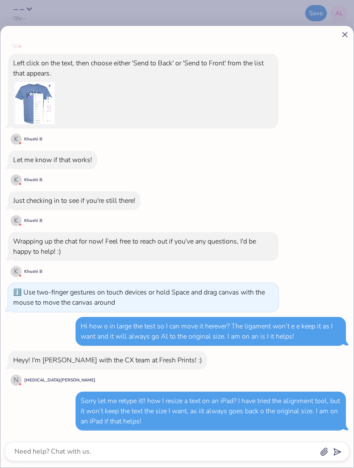
click at [230, 308] on div at bounding box center [177, 452] width 345 height 20
